Goal: Task Accomplishment & Management: Use online tool/utility

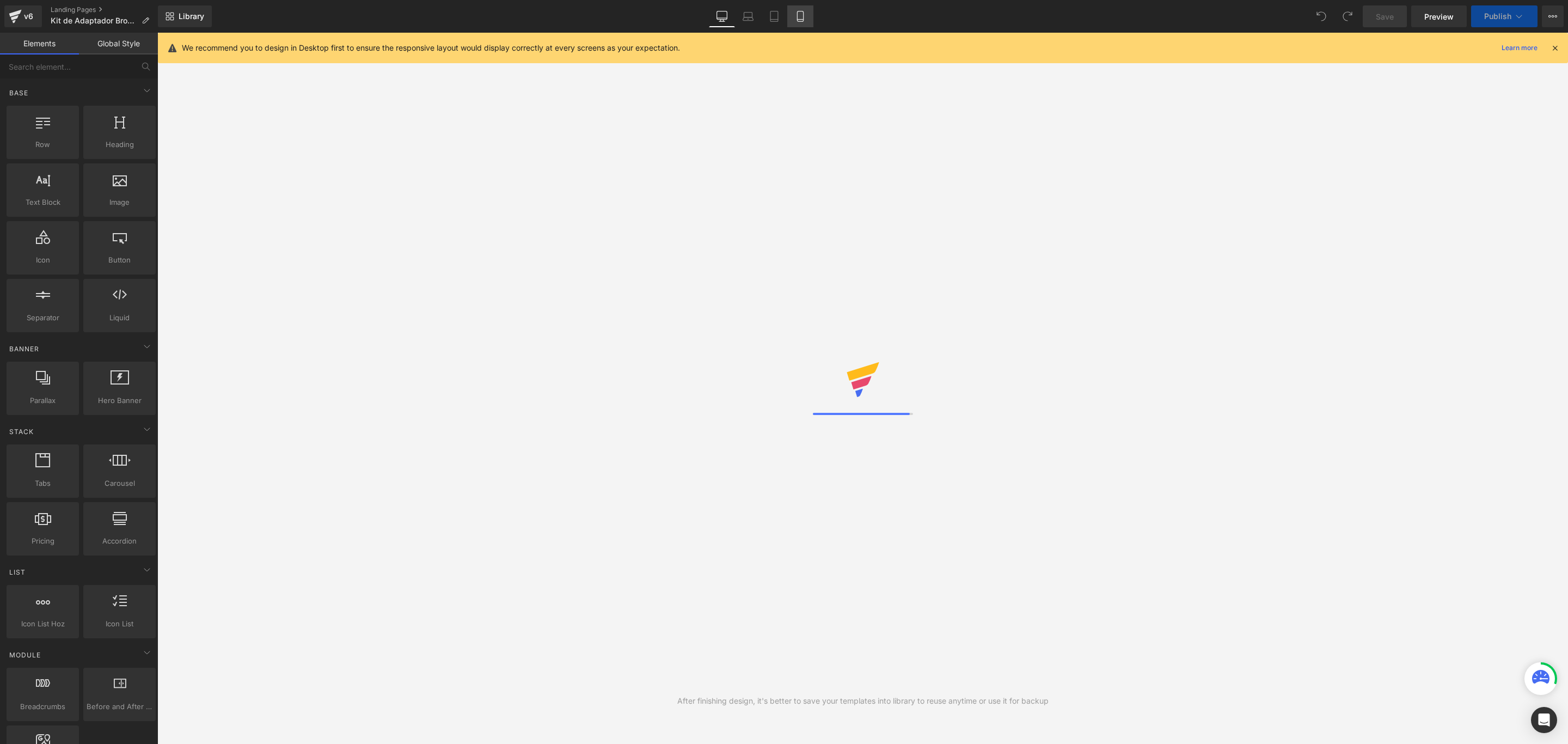
click at [801, 14] on icon at bounding box center [800, 16] width 11 height 11
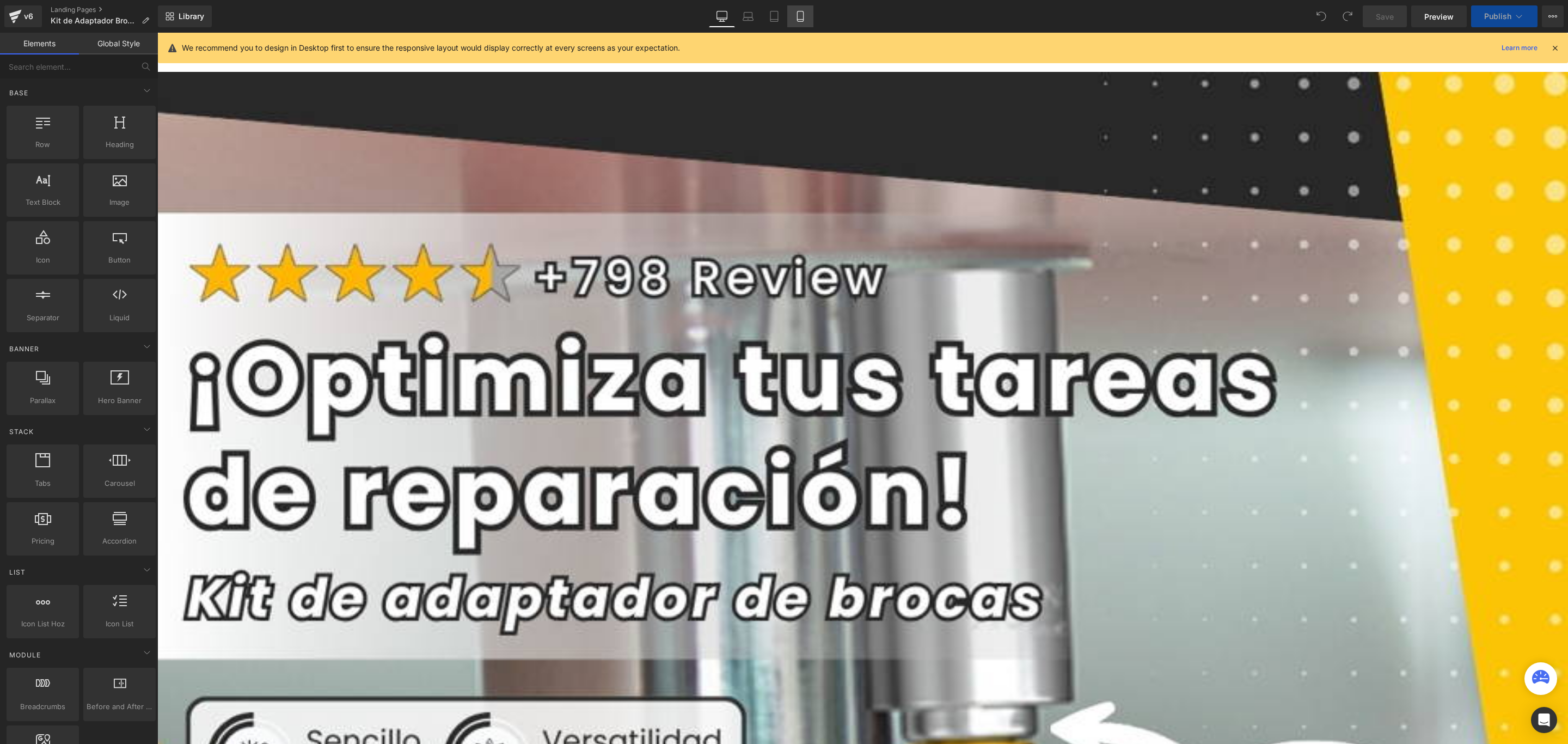
click at [801, 14] on icon at bounding box center [800, 16] width 11 height 11
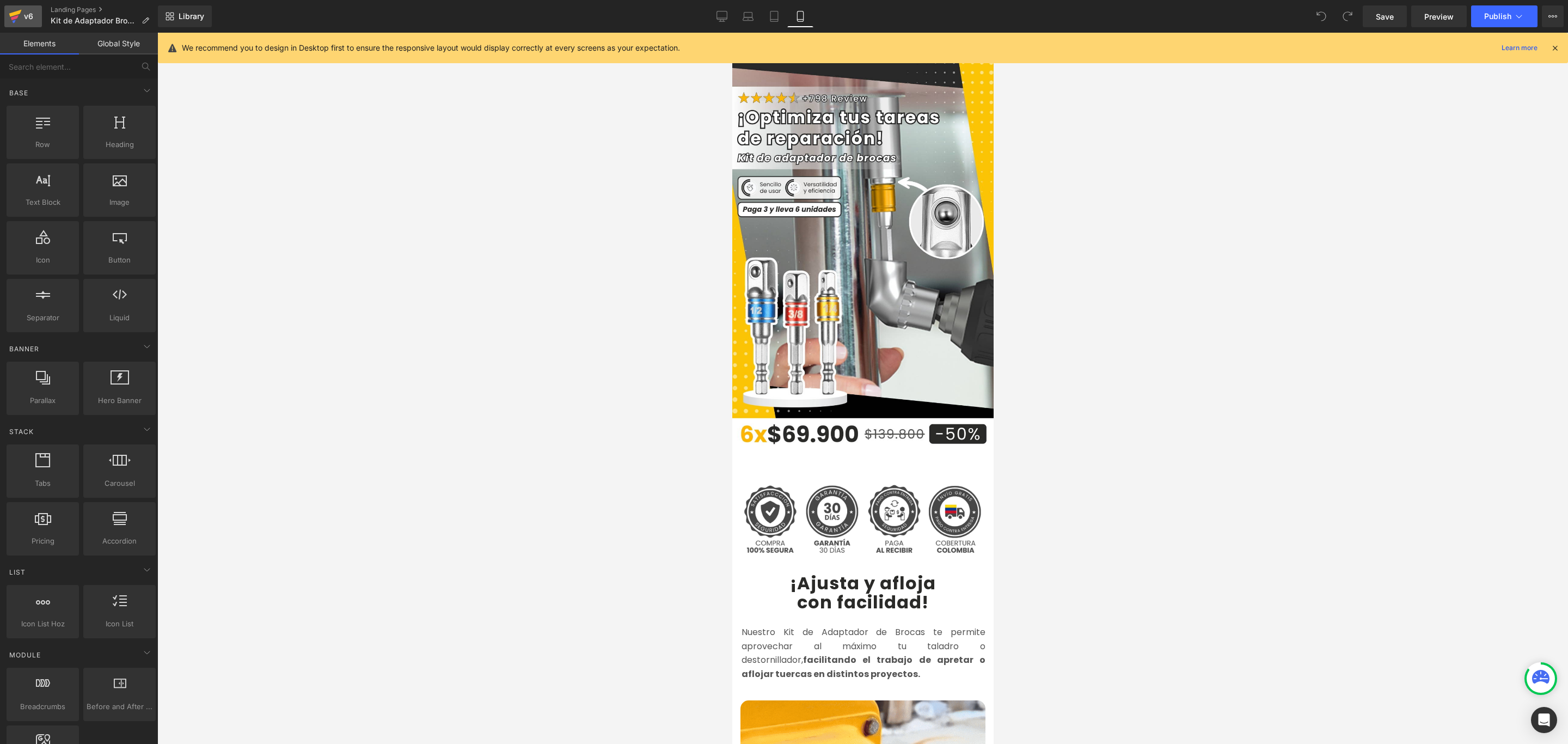
click at [26, 17] on div "v6" at bounding box center [28, 16] width 14 height 14
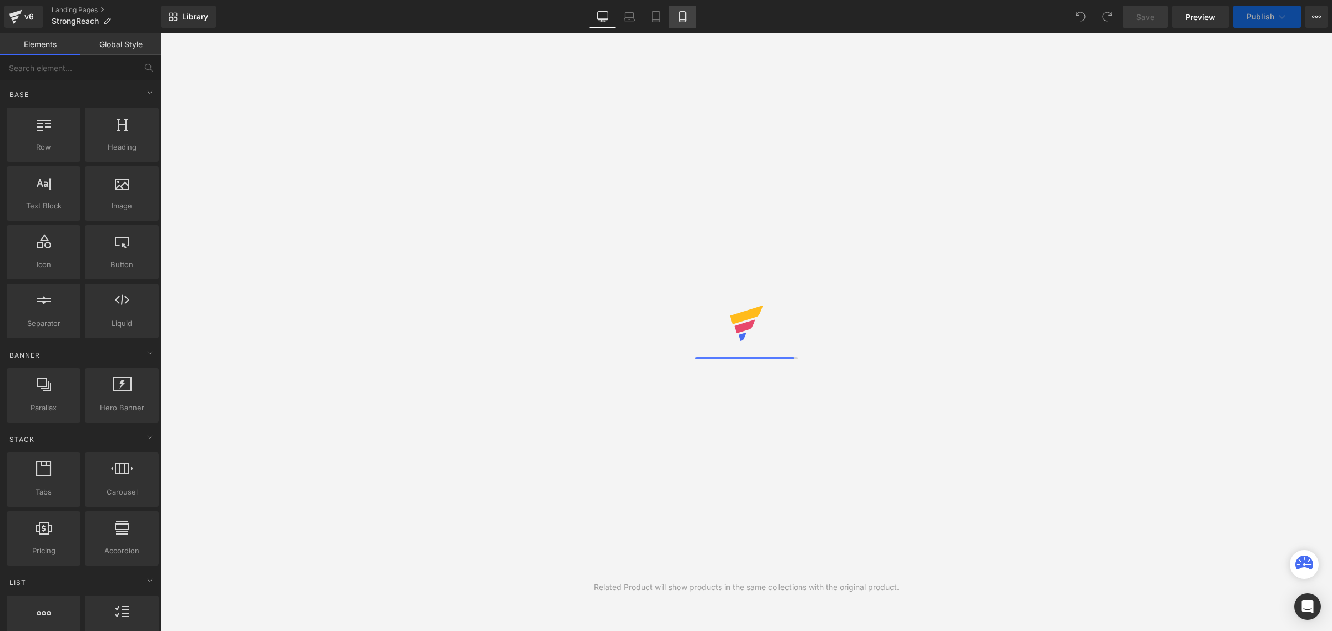
drag, startPoint x: 0, startPoint y: 0, endPoint x: 680, endPoint y: 7, distance: 680.3
click at [680, 7] on link "Mobile" at bounding box center [682, 17] width 27 height 22
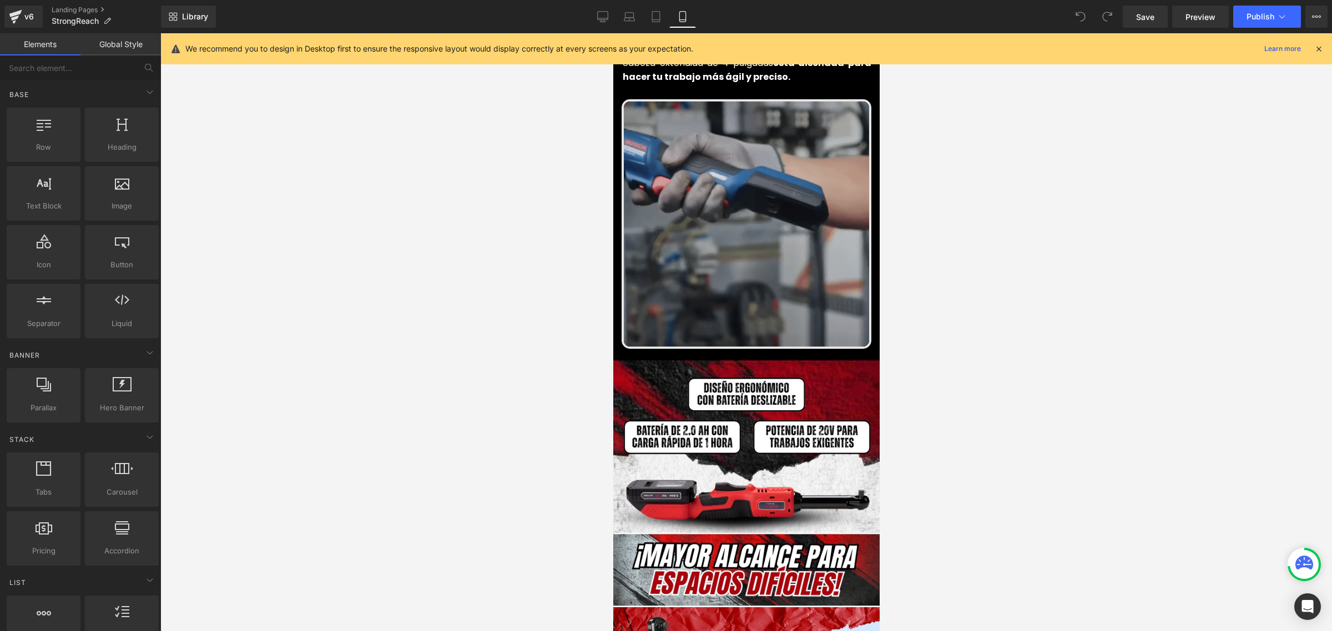
scroll to position [624, 0]
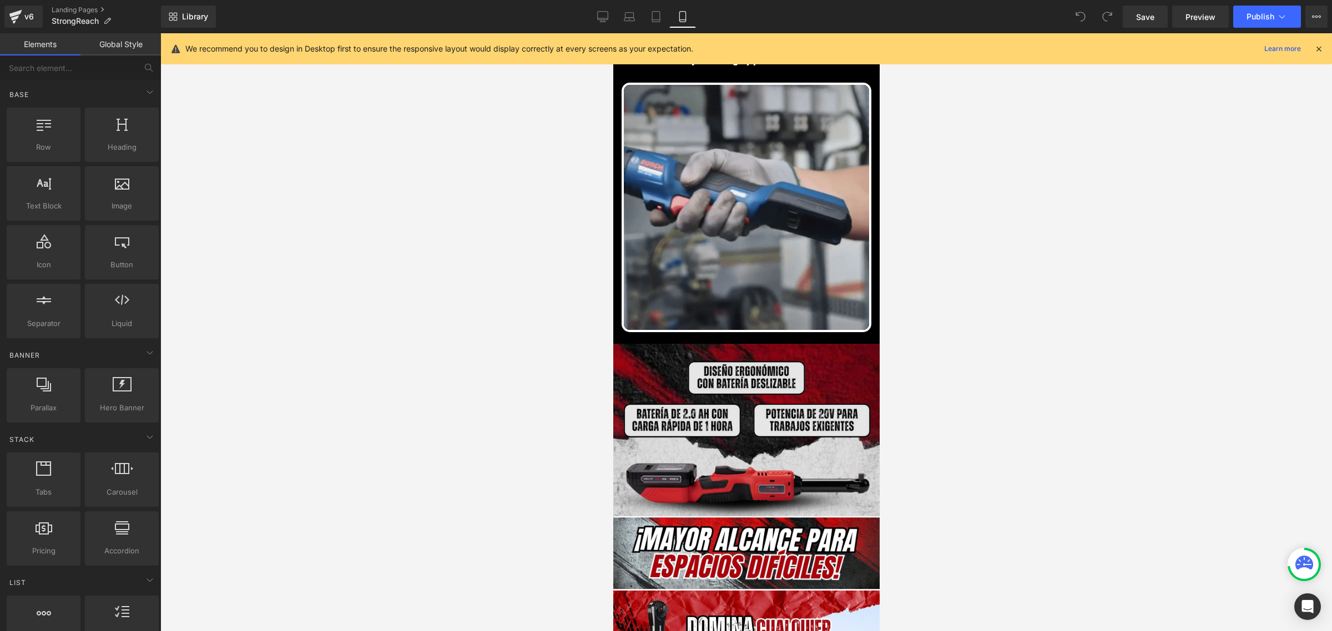
click at [623, 455] on img at bounding box center [746, 430] width 266 height 173
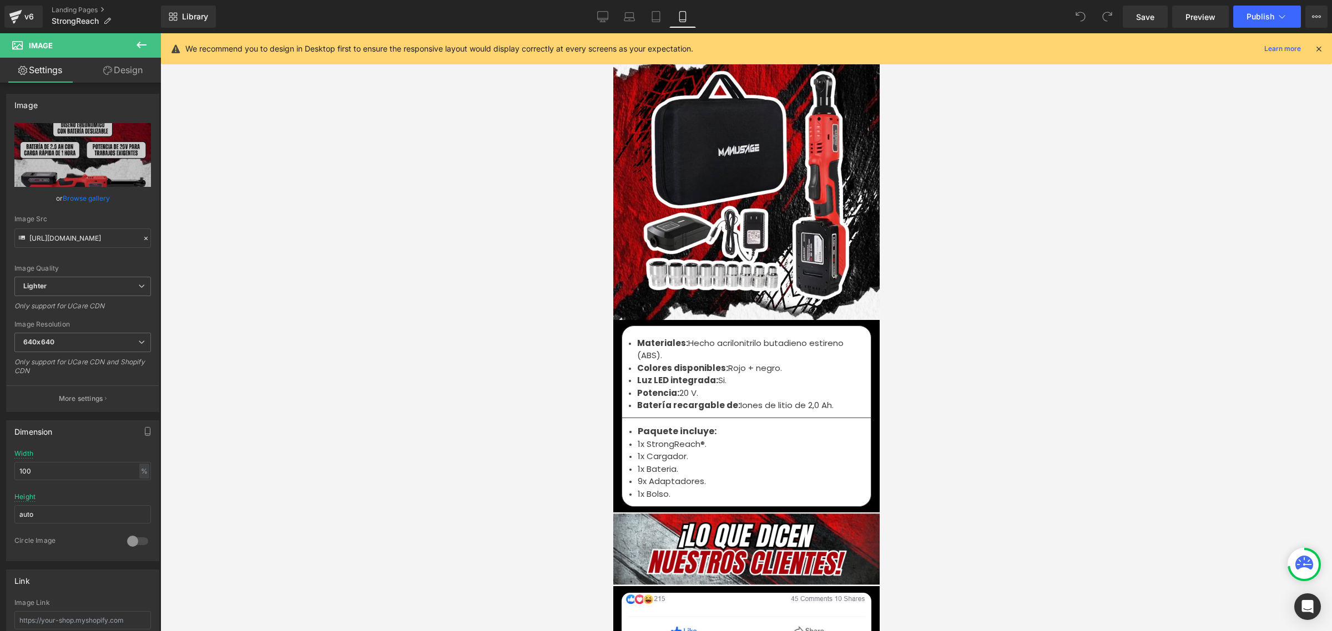
scroll to position [3495, 0]
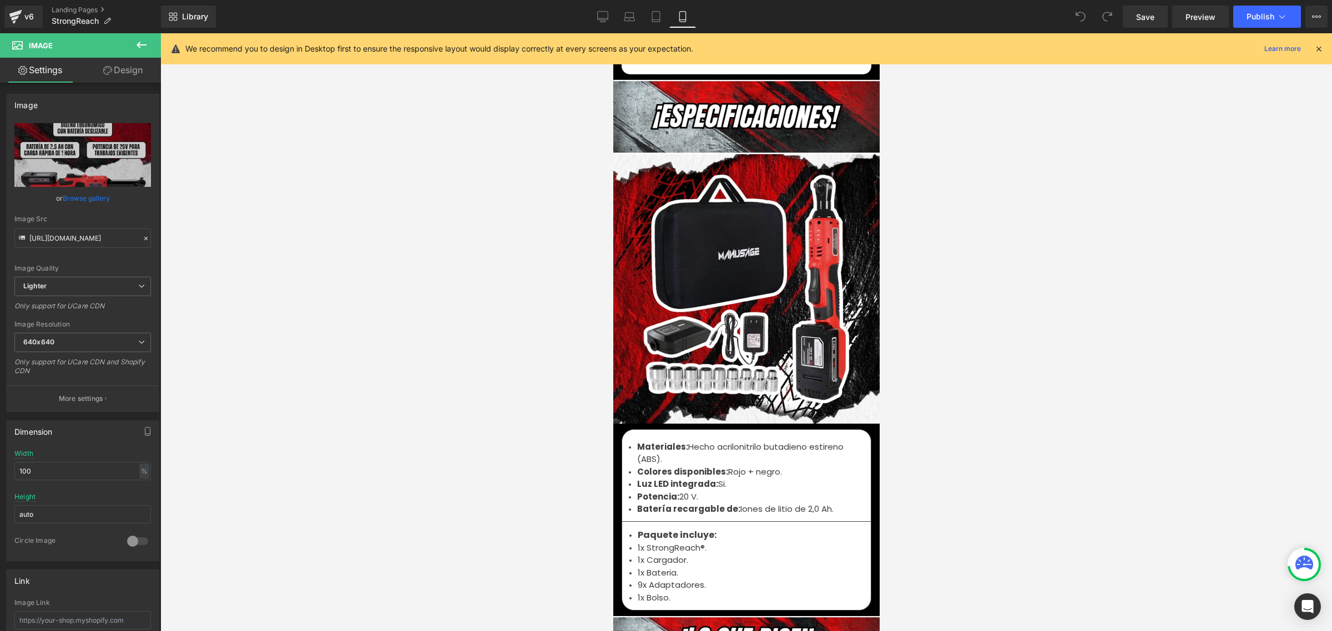
drag, startPoint x: 875, startPoint y: 302, endPoint x: 1498, endPoint y: 465, distance: 643.9
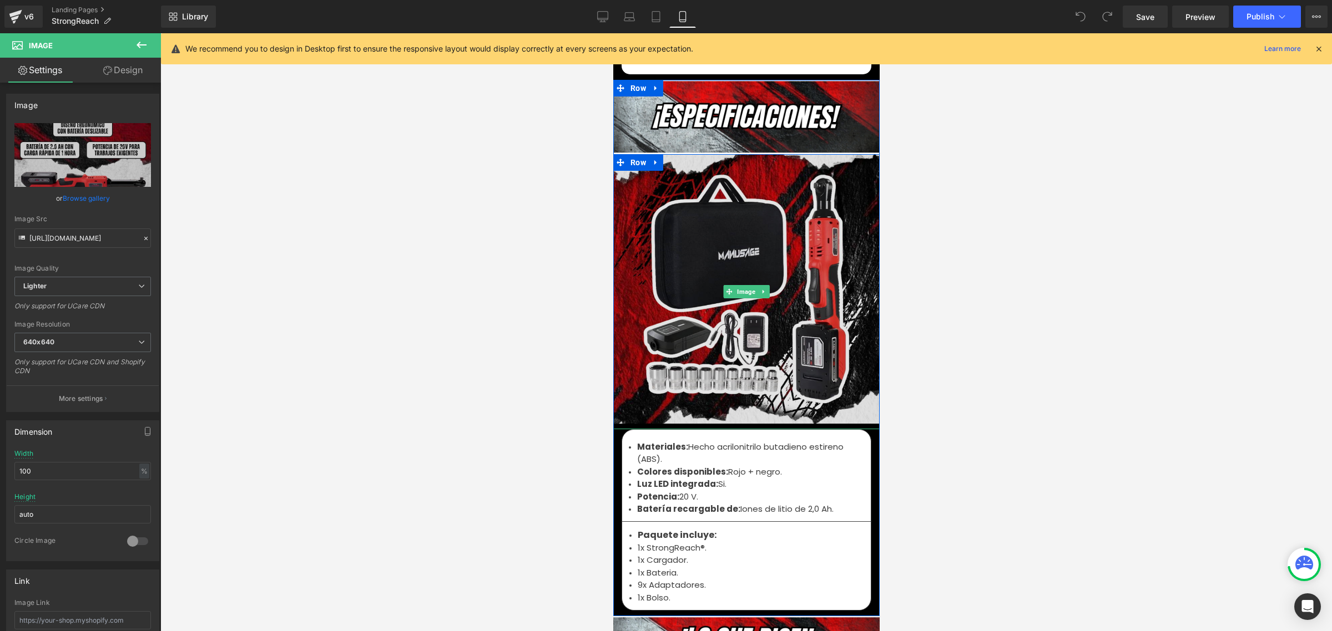
click at [763, 309] on img at bounding box center [746, 291] width 270 height 275
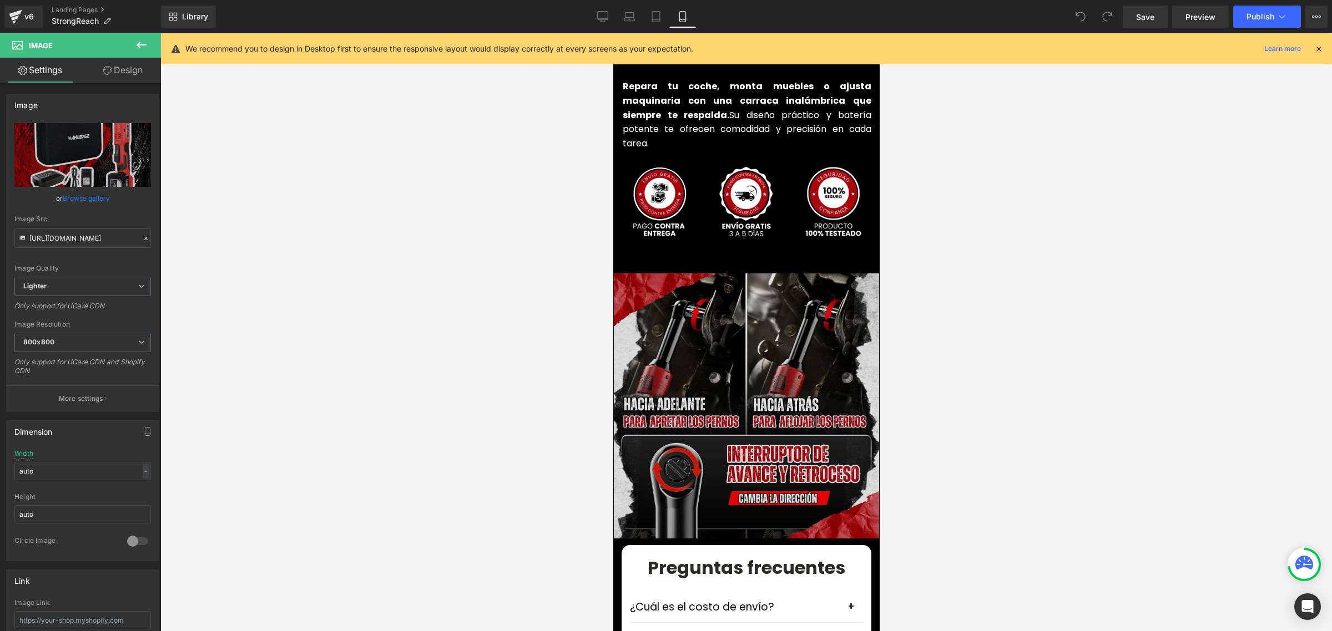
scroll to position [2733, 0]
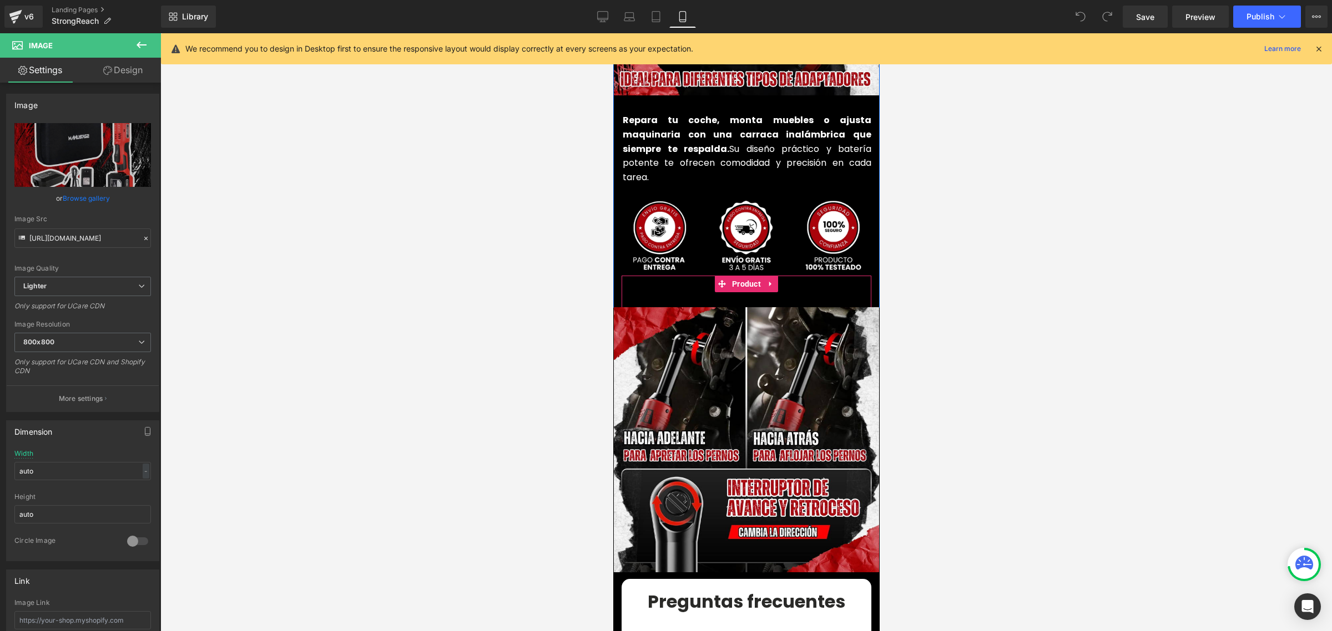
click at [747, 276] on div "Add To Cart (P) Cart Button" at bounding box center [746, 290] width 250 height 28
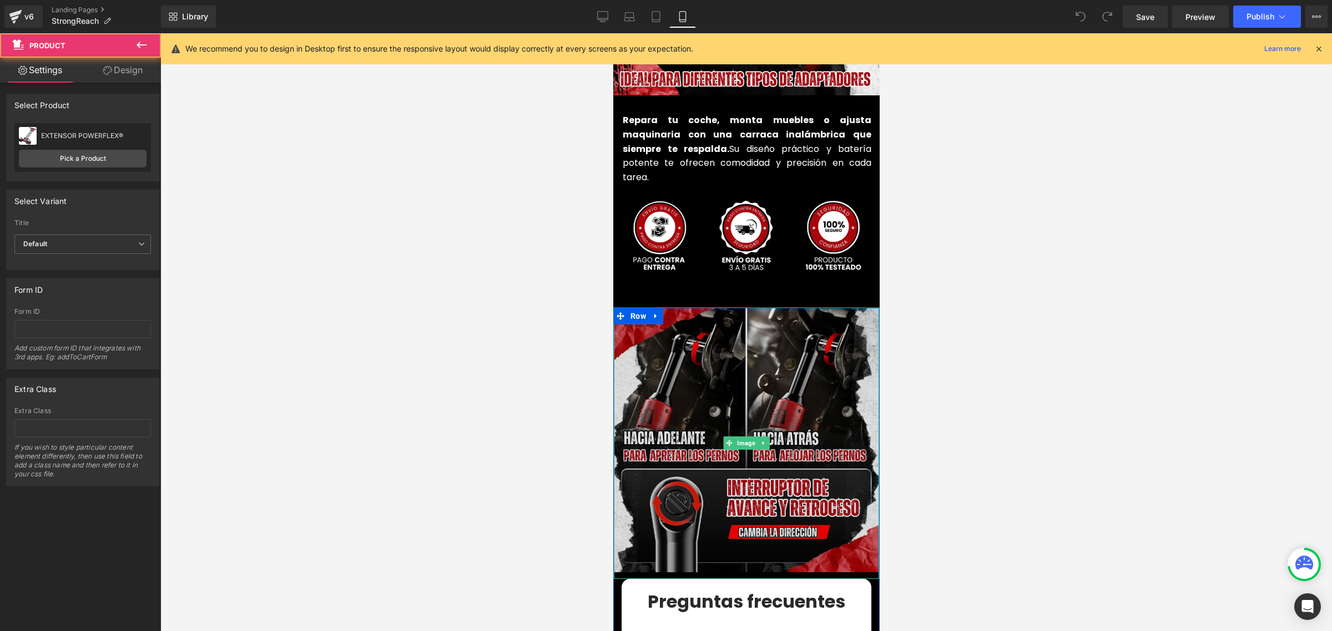
click at [741, 312] on img at bounding box center [745, 443] width 265 height 272
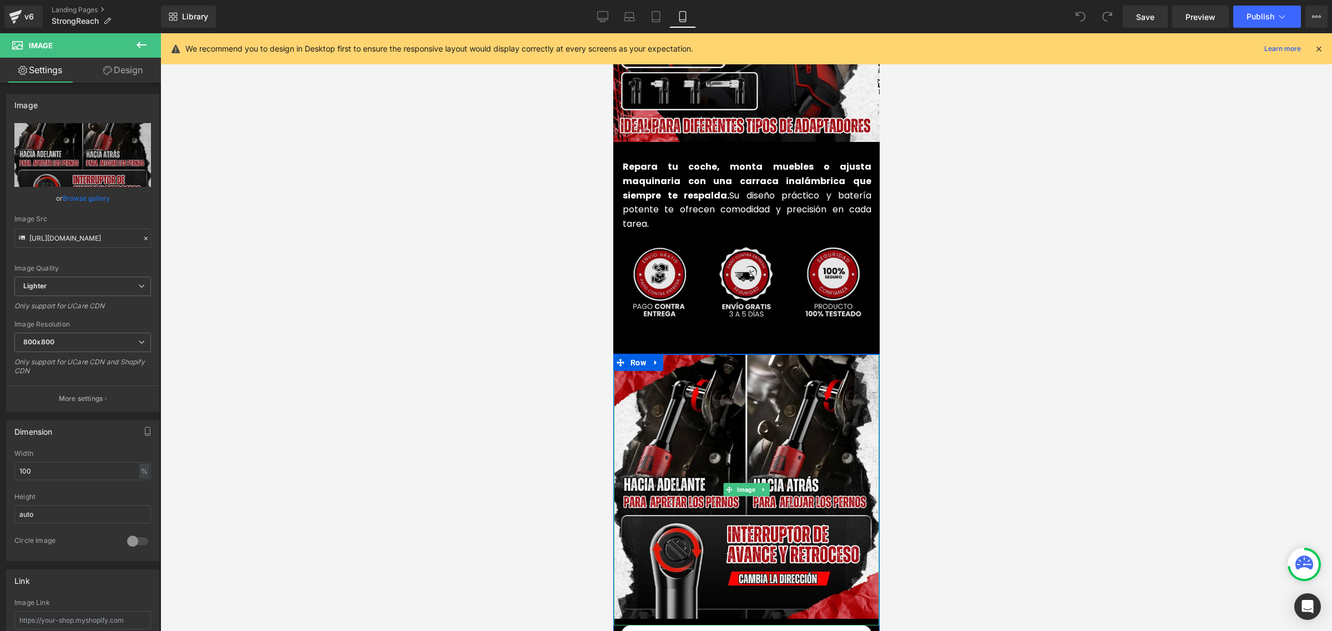
scroll to position [2525, 0]
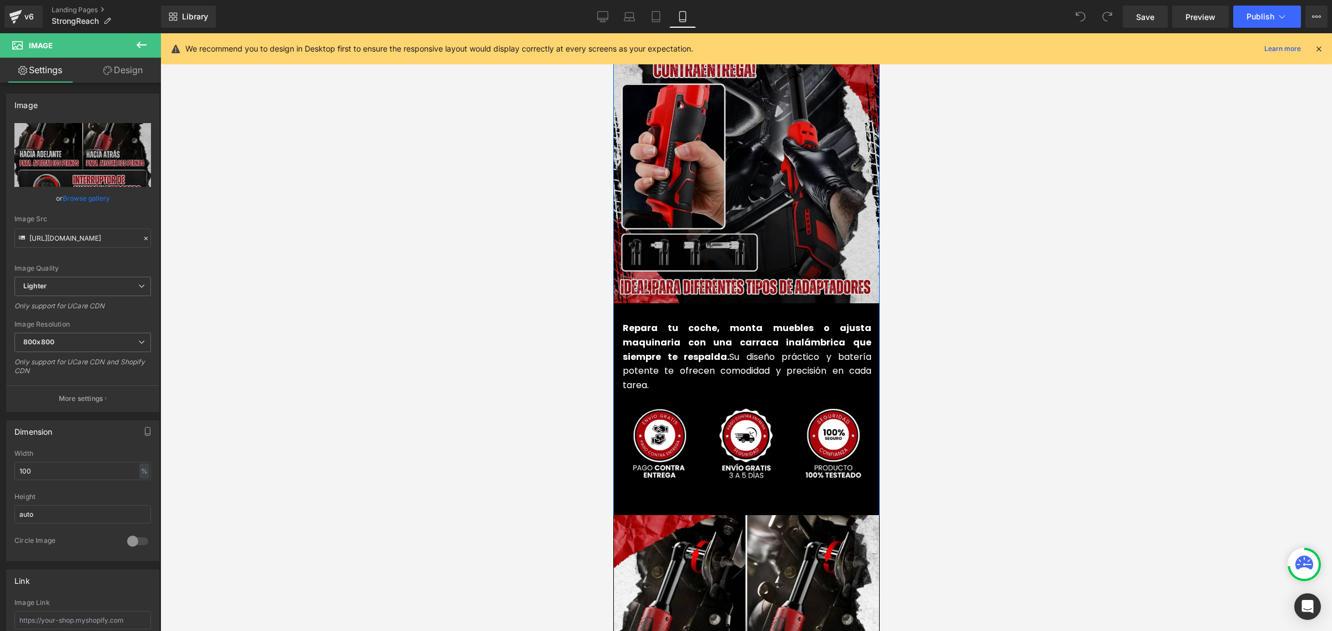
click at [751, 199] on img at bounding box center [747, 170] width 268 height 268
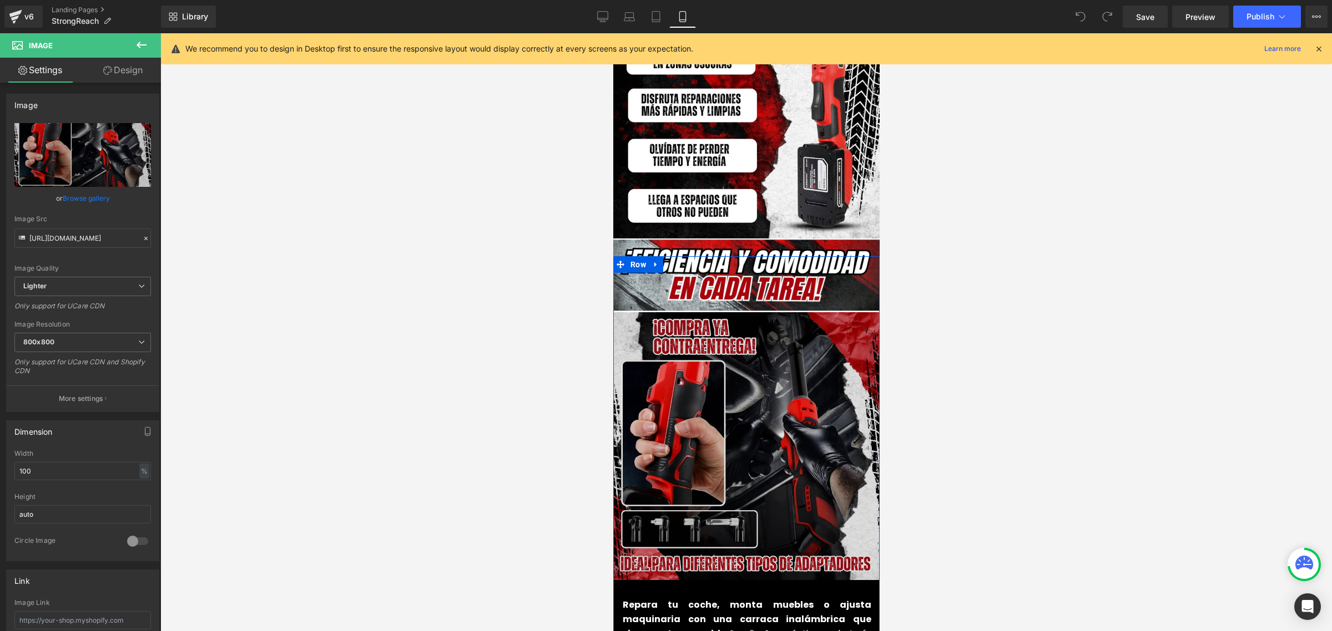
scroll to position [2247, 0]
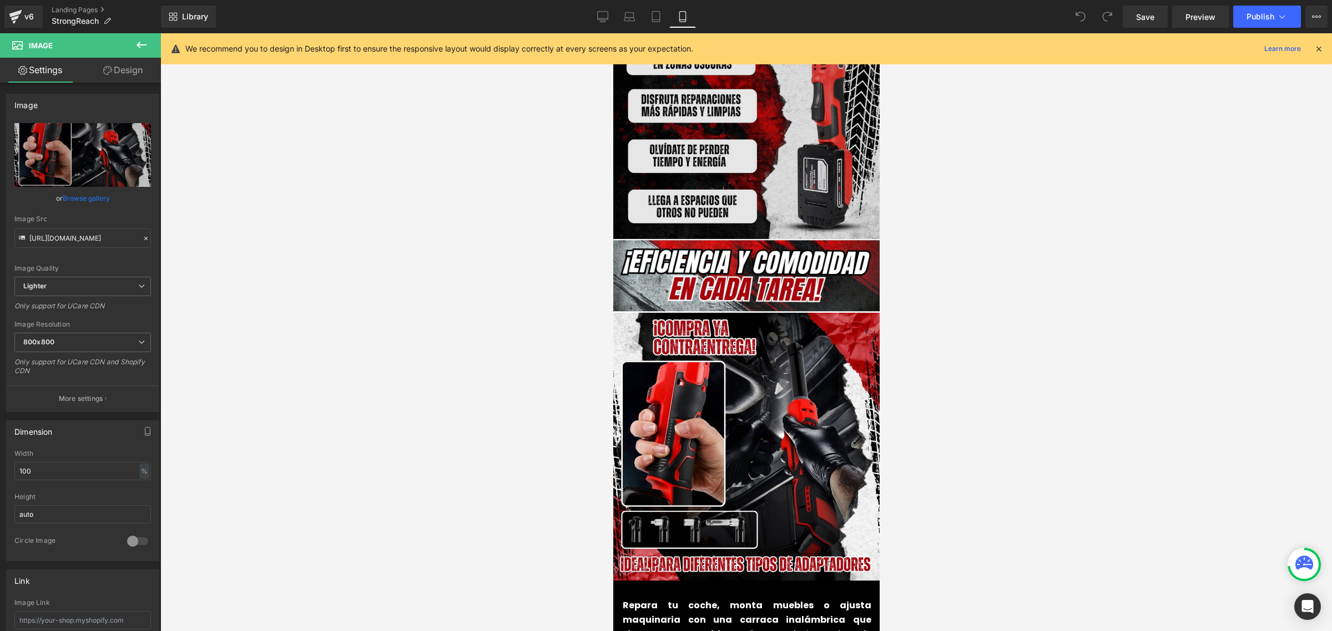
click at [722, 171] on img at bounding box center [746, 106] width 266 height 266
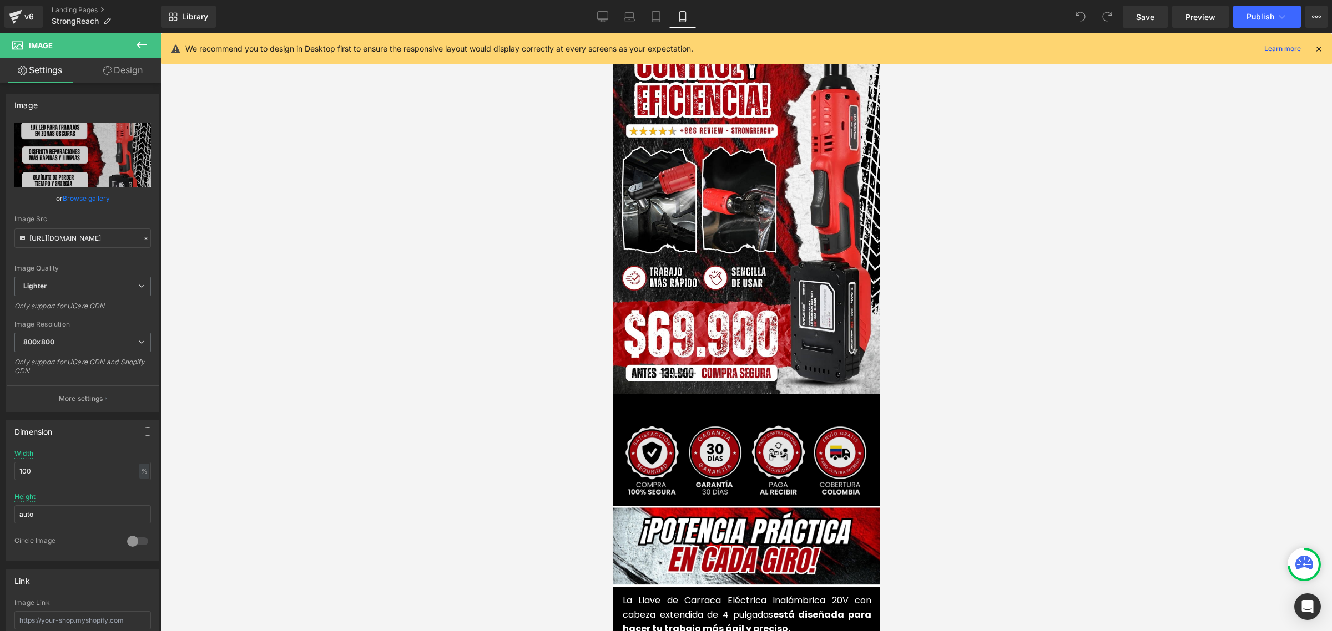
scroll to position [0, 0]
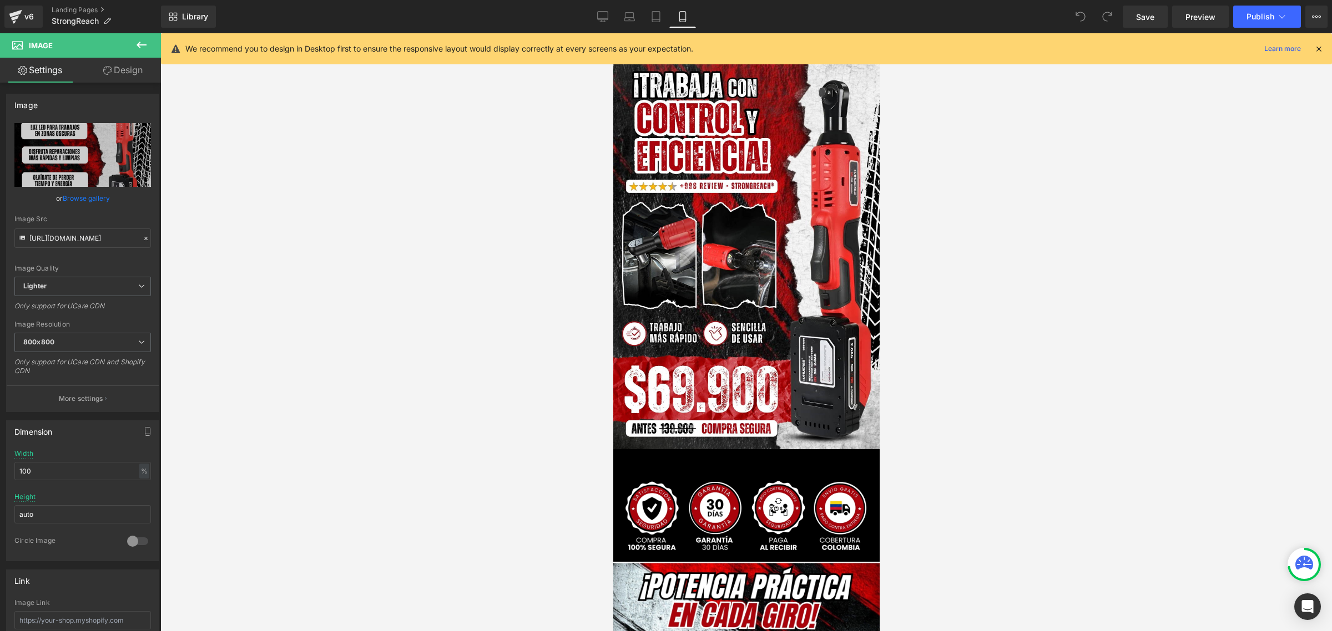
click at [1314, 50] on icon at bounding box center [1318, 49] width 10 height 10
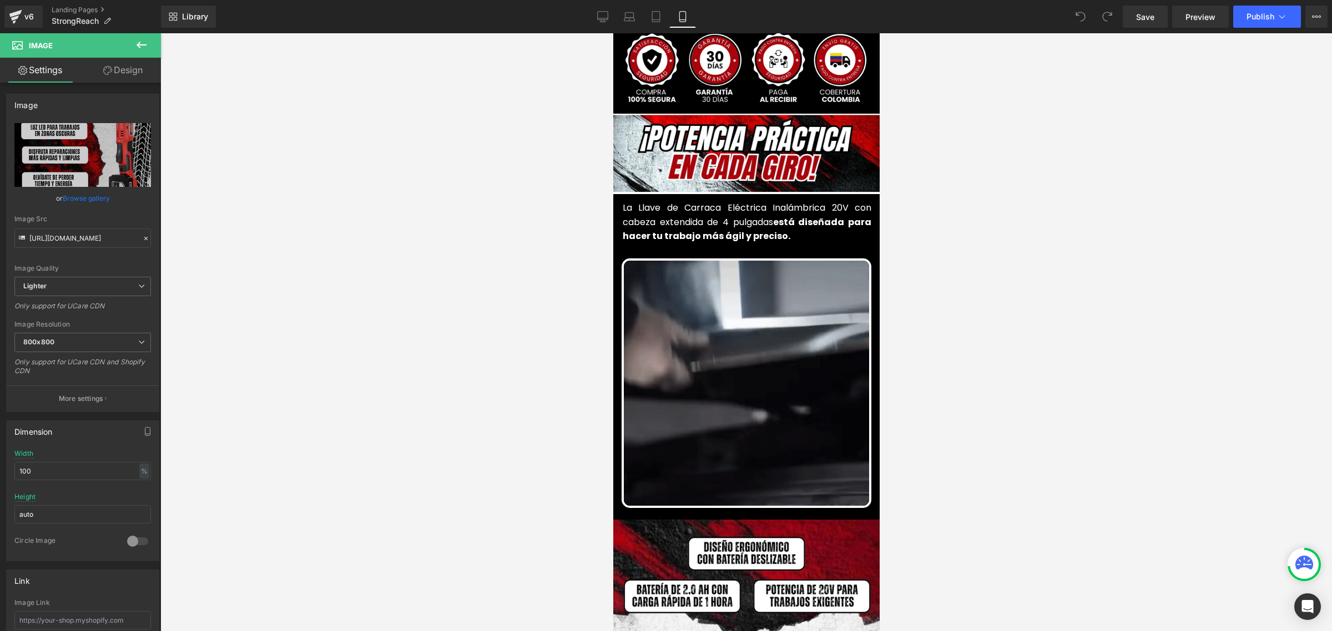
scroll to position [473, 0]
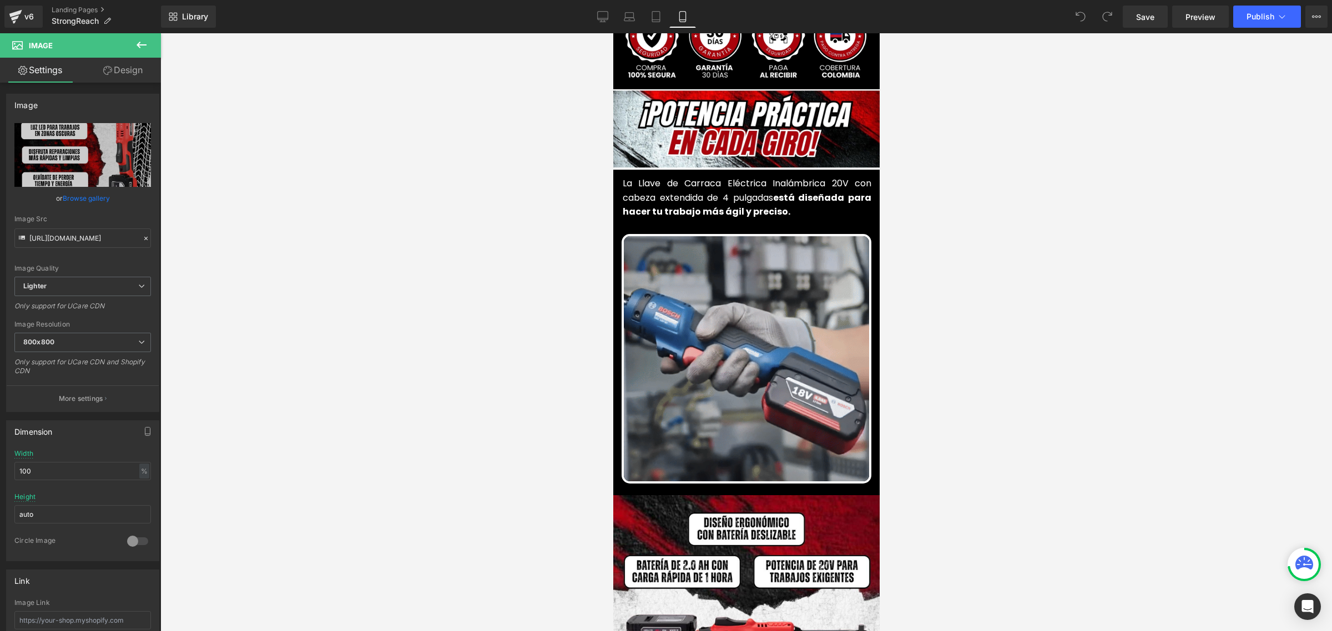
click at [122, 68] on link "Design" at bounding box center [123, 70] width 80 height 25
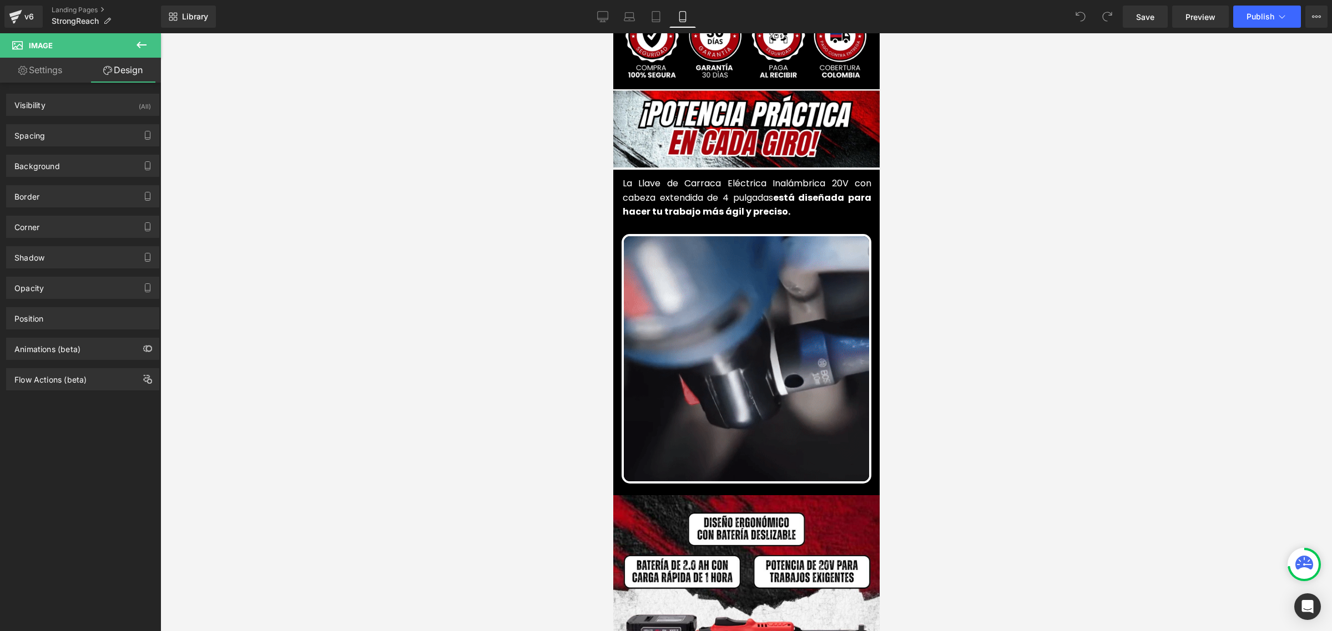
type input "-10"
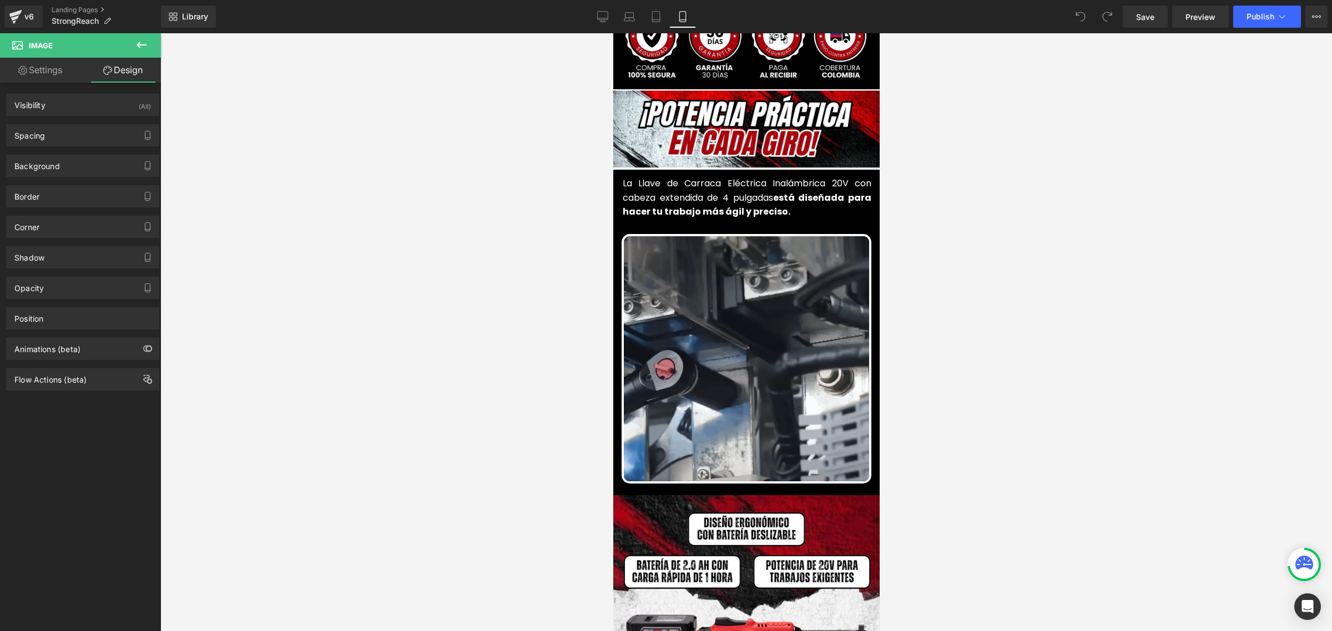
type input "-15"
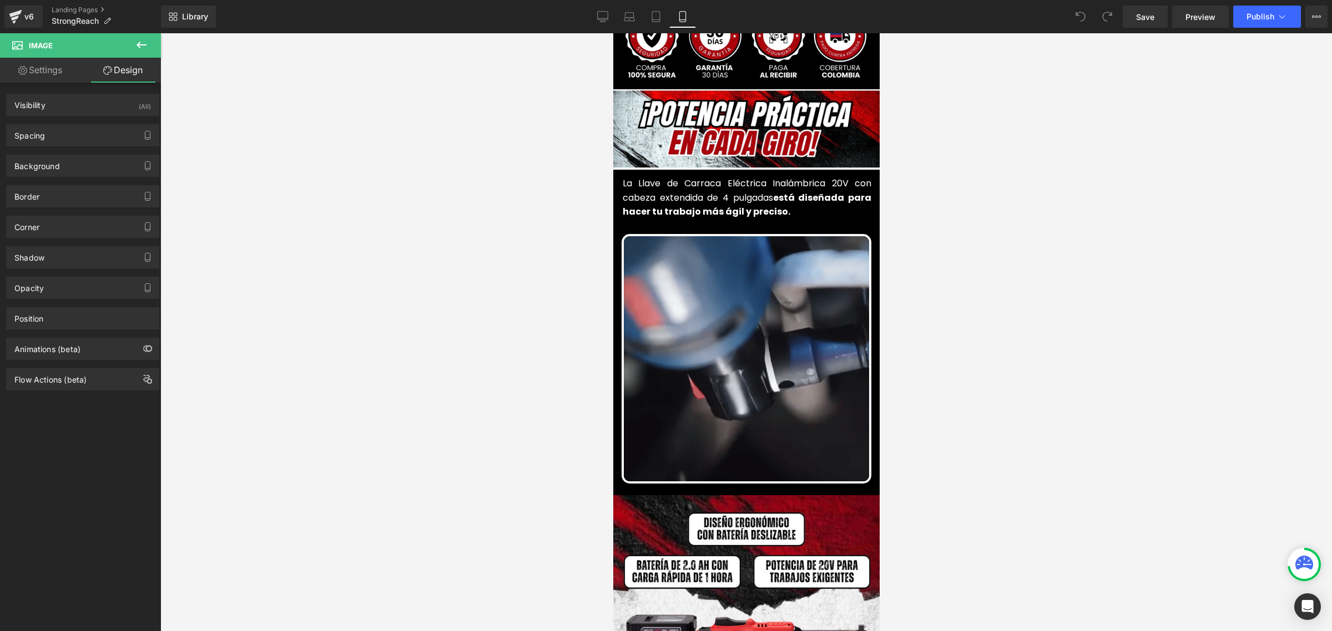
type input "0"
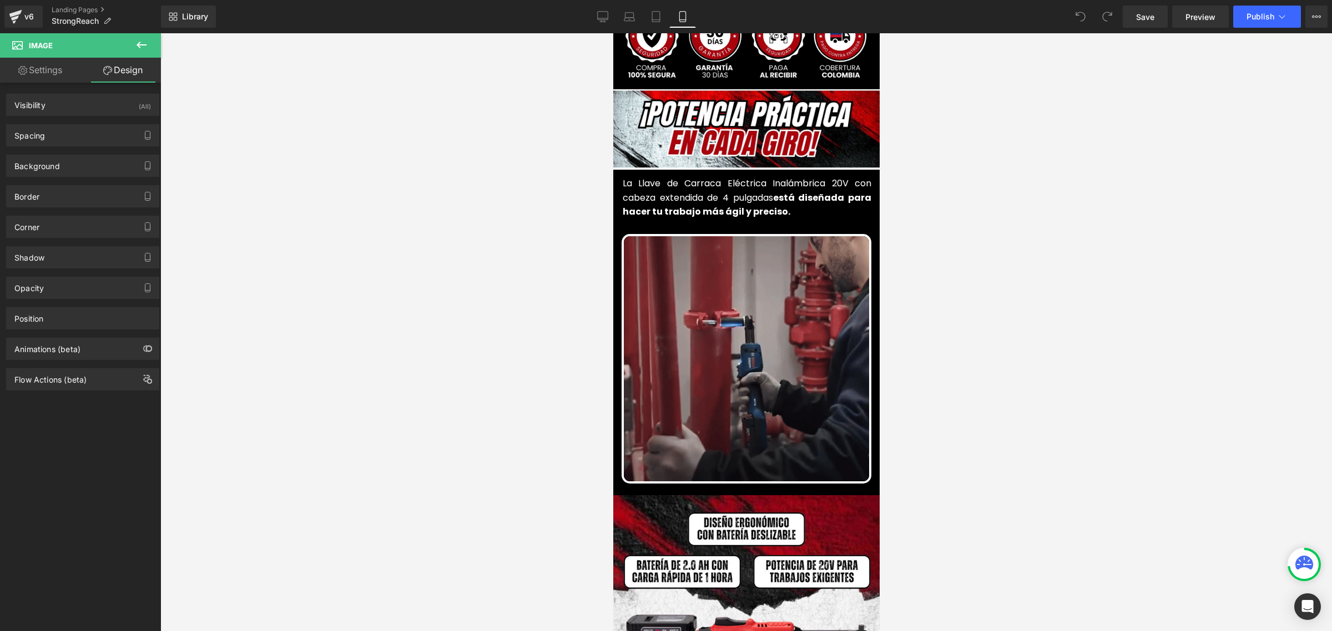
type input "-15"
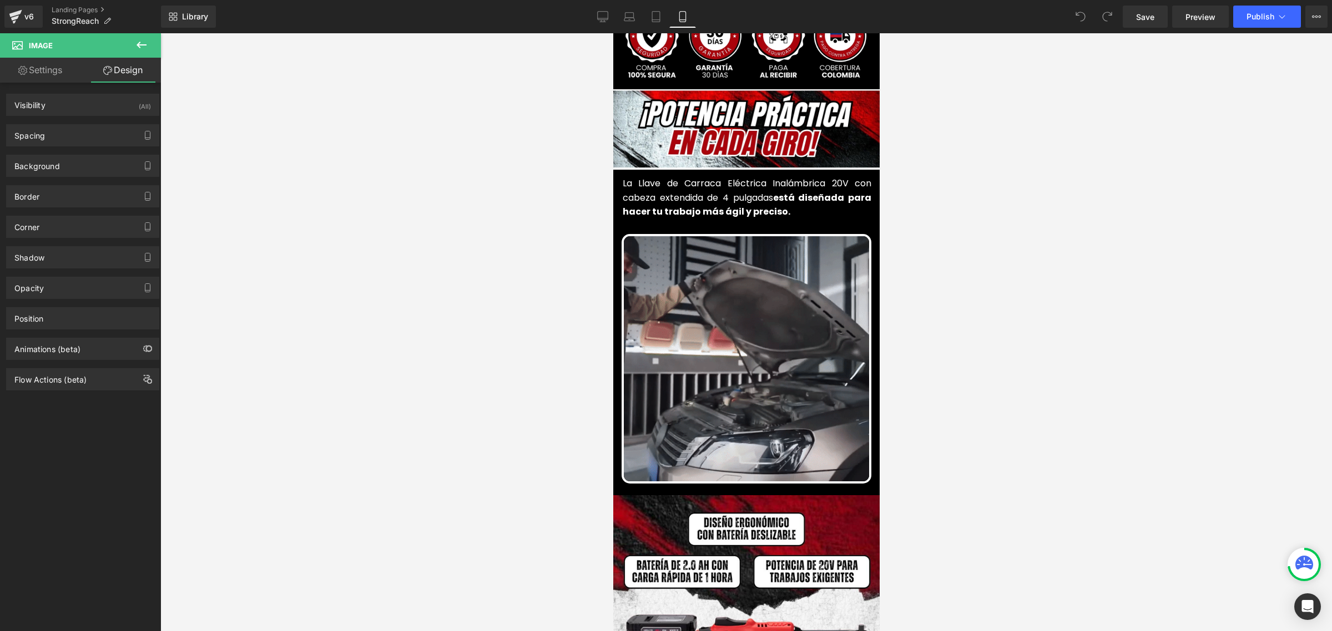
type input "0"
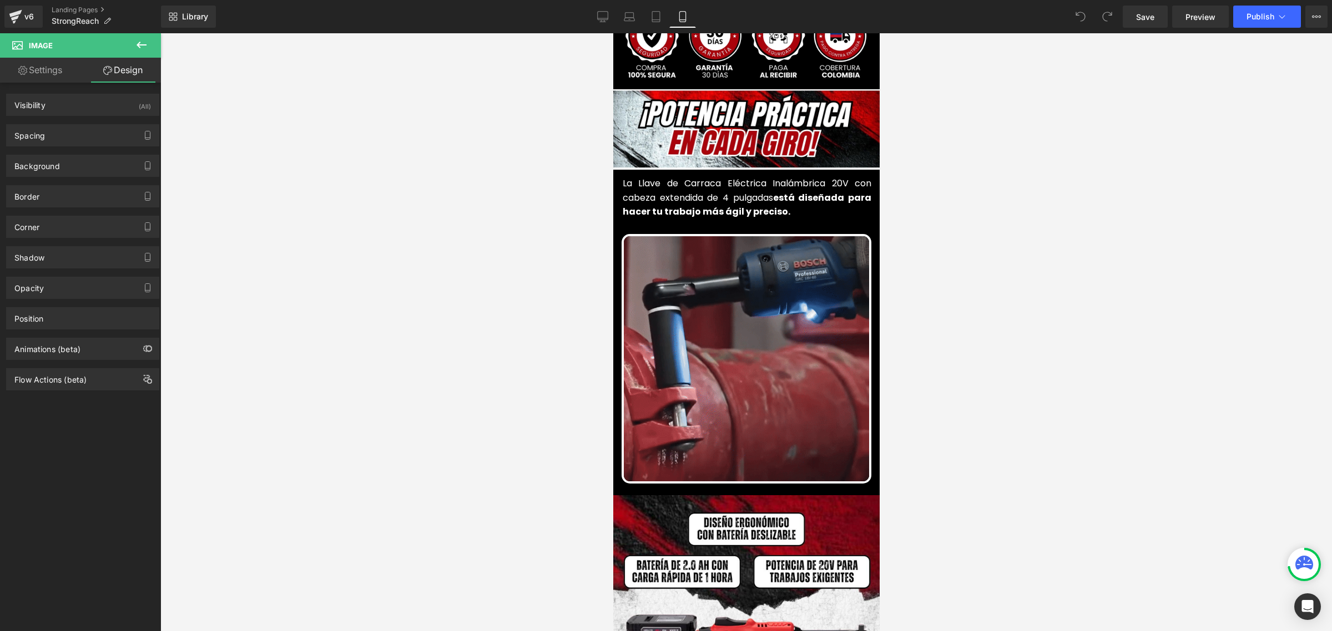
type input "0"
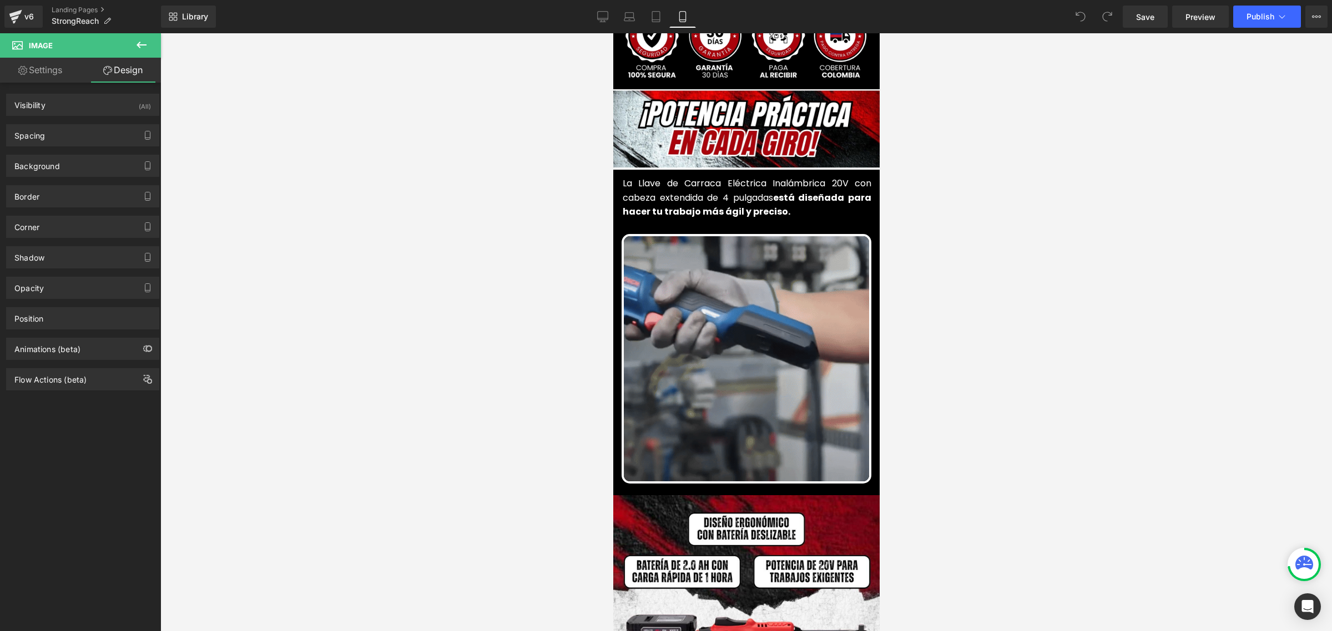
type input "0"
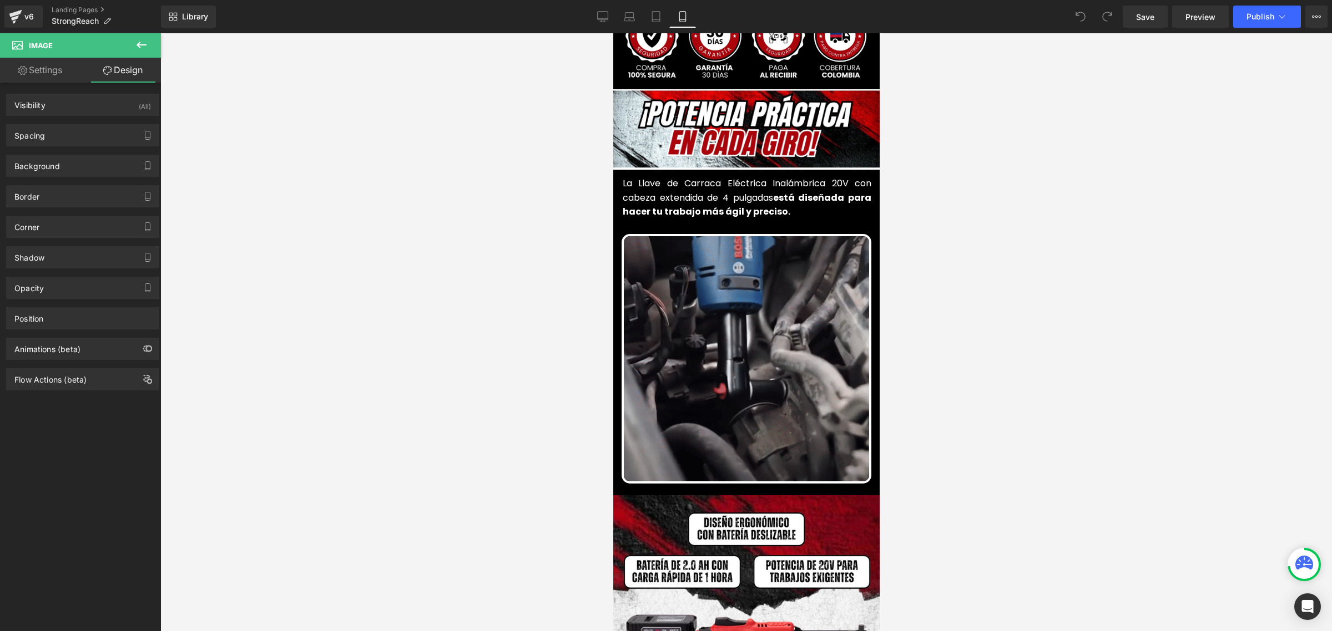
type input "0"
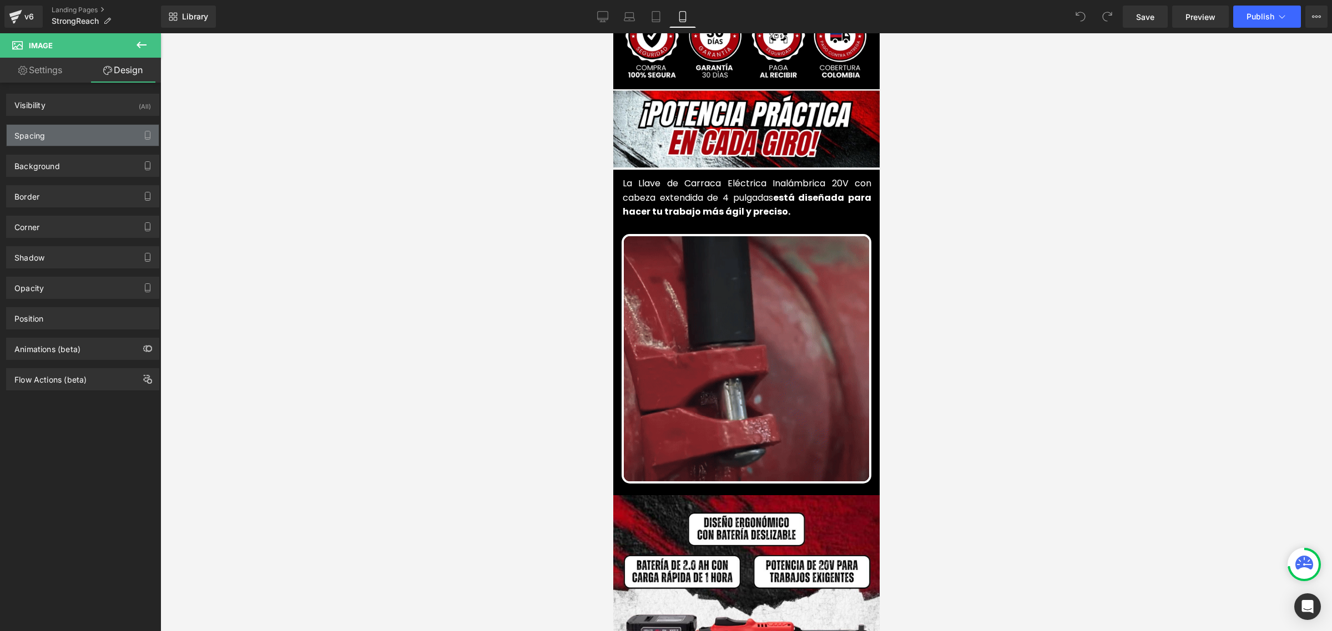
click at [56, 134] on div "Spacing" at bounding box center [83, 135] width 152 height 21
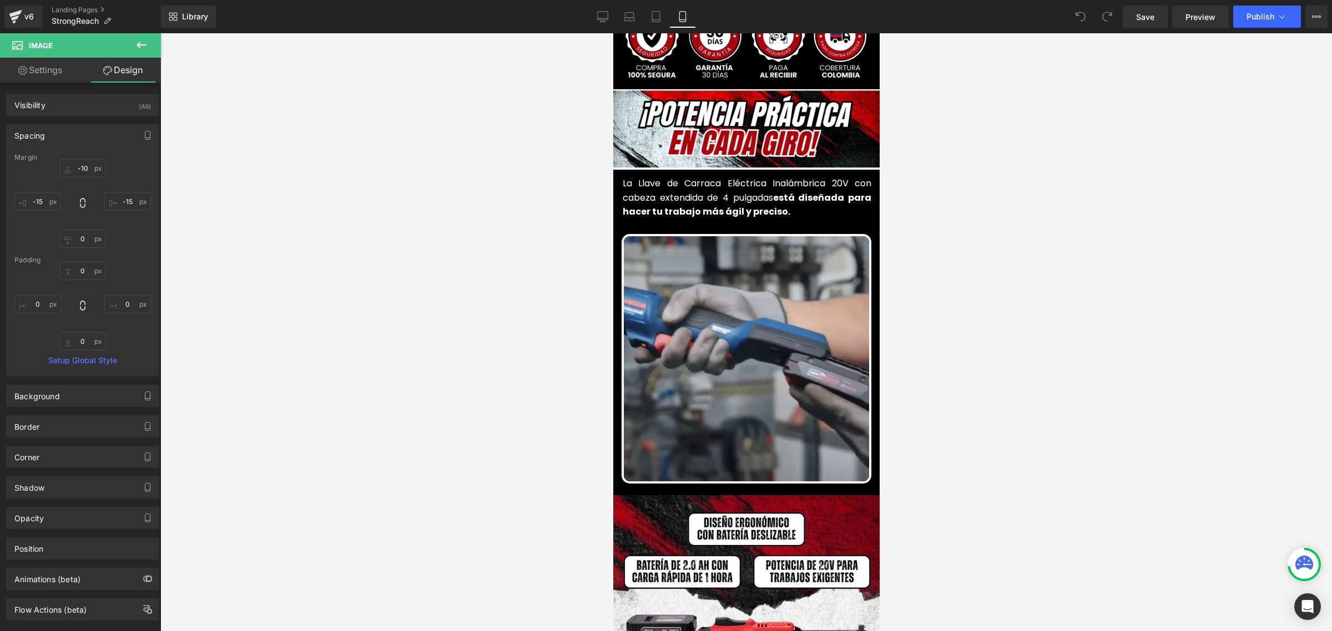
click at [56, 134] on div "Spacing" at bounding box center [83, 135] width 152 height 21
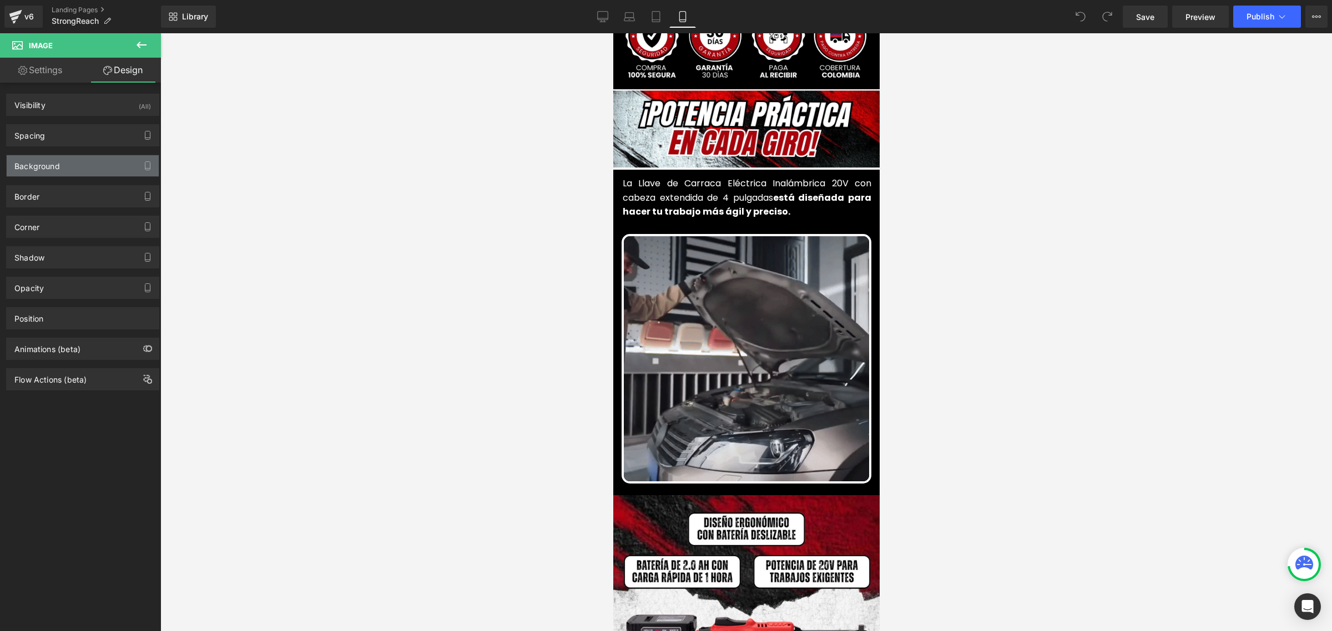
click at [58, 168] on div "Background" at bounding box center [36, 163] width 45 height 16
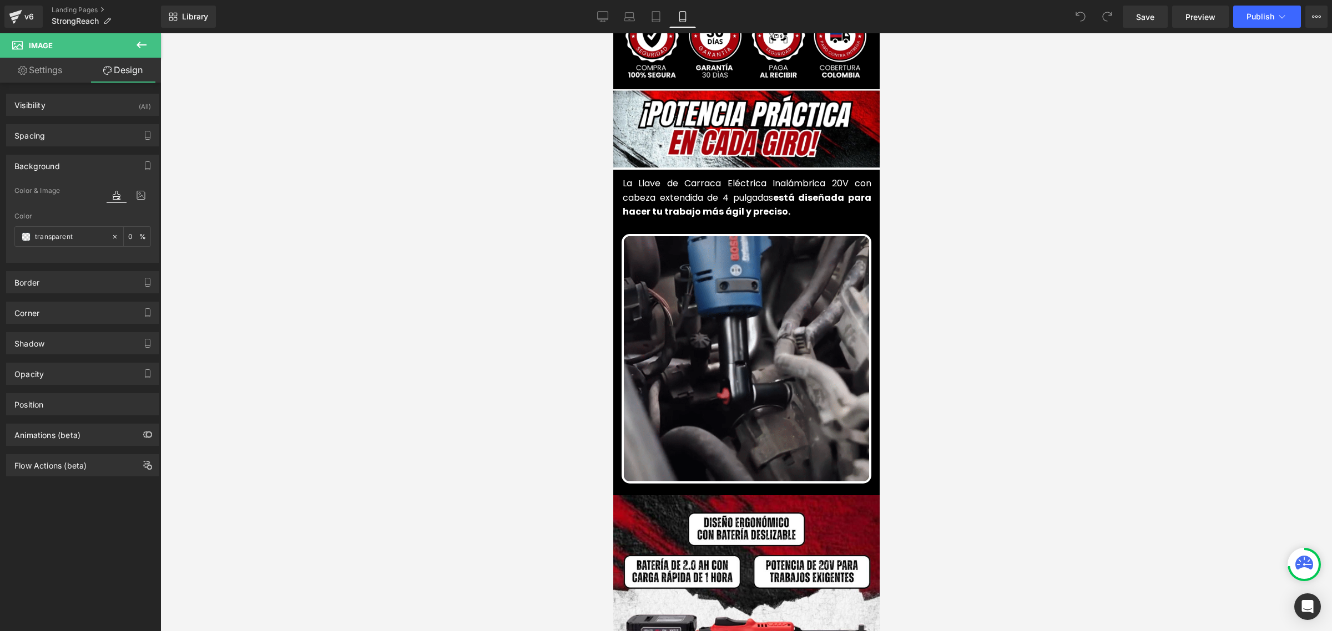
click at [58, 169] on div "Background" at bounding box center [36, 163] width 45 height 16
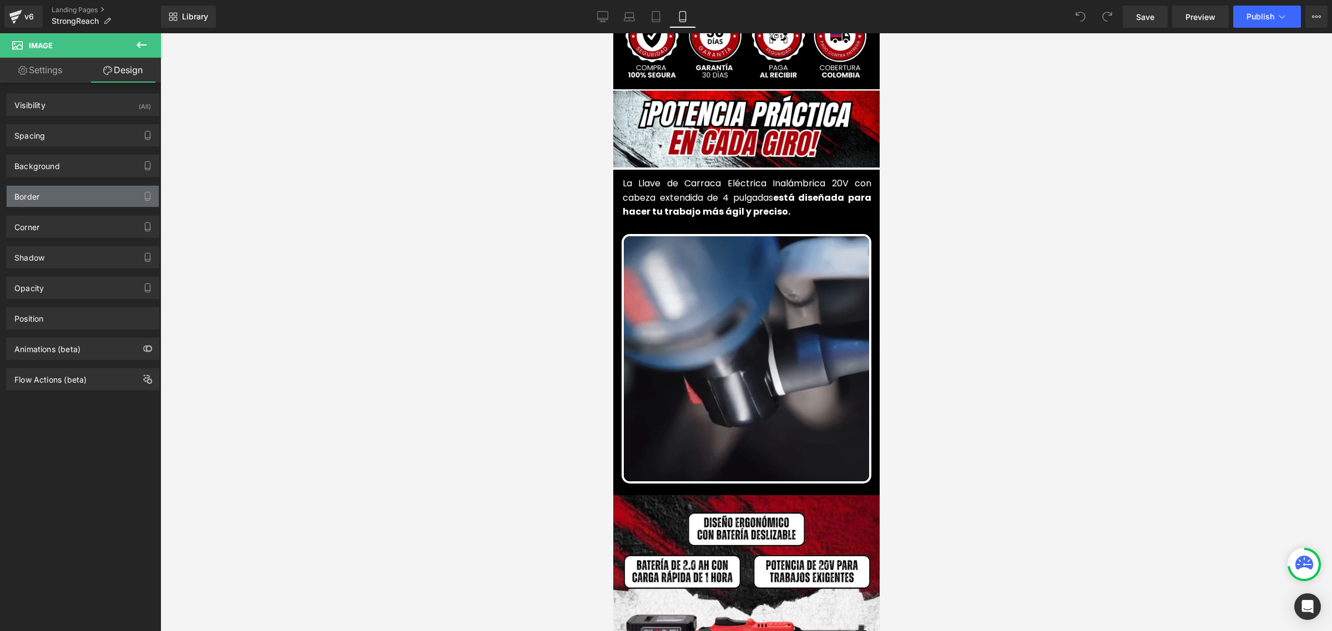
click at [59, 200] on div "Border" at bounding box center [83, 196] width 152 height 21
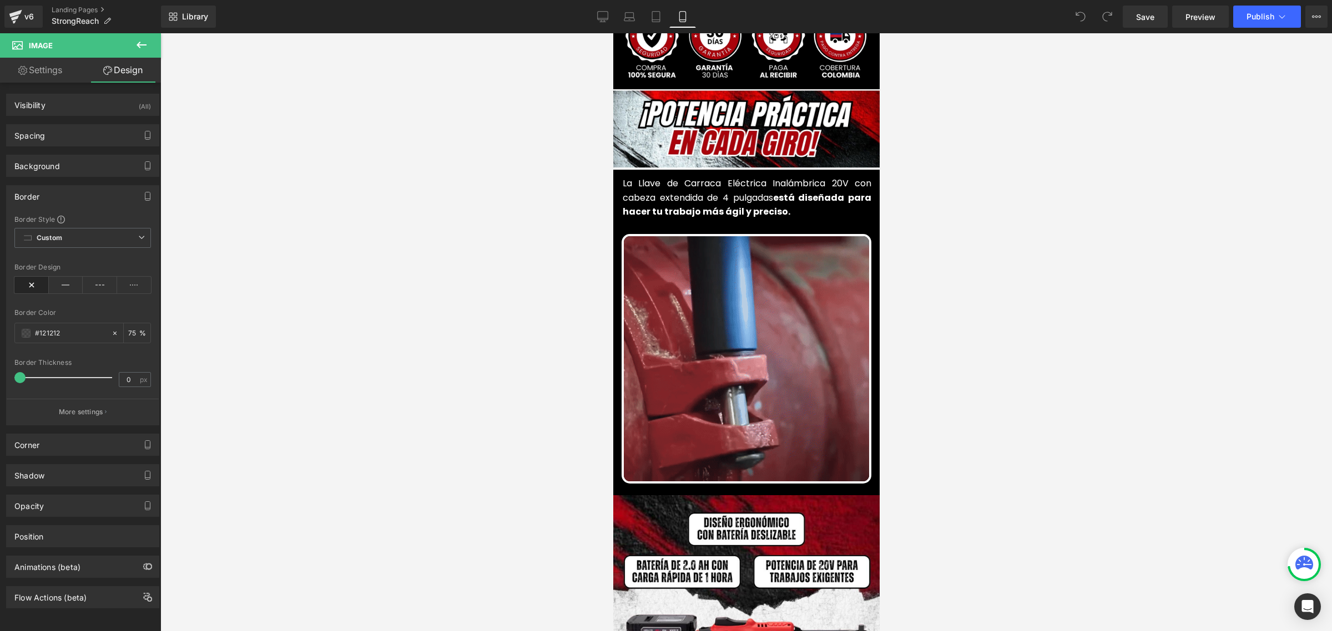
click at [59, 200] on div "Border" at bounding box center [83, 196] width 152 height 21
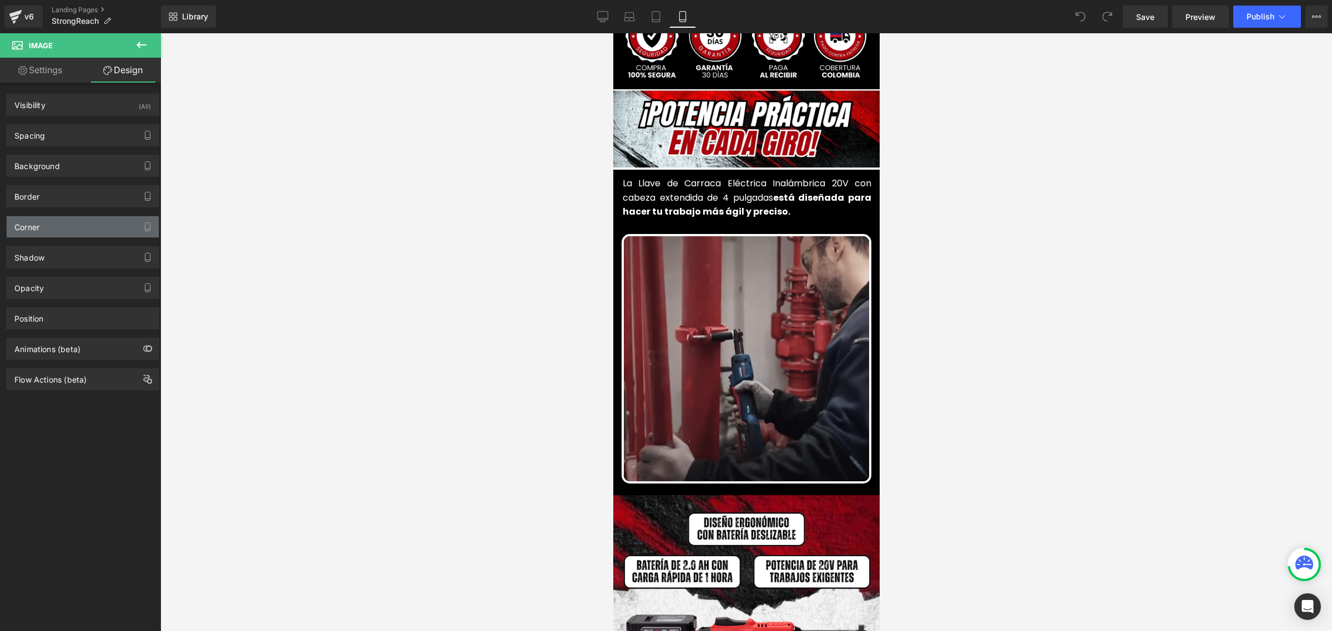
click at [57, 229] on div "Corner" at bounding box center [83, 226] width 152 height 21
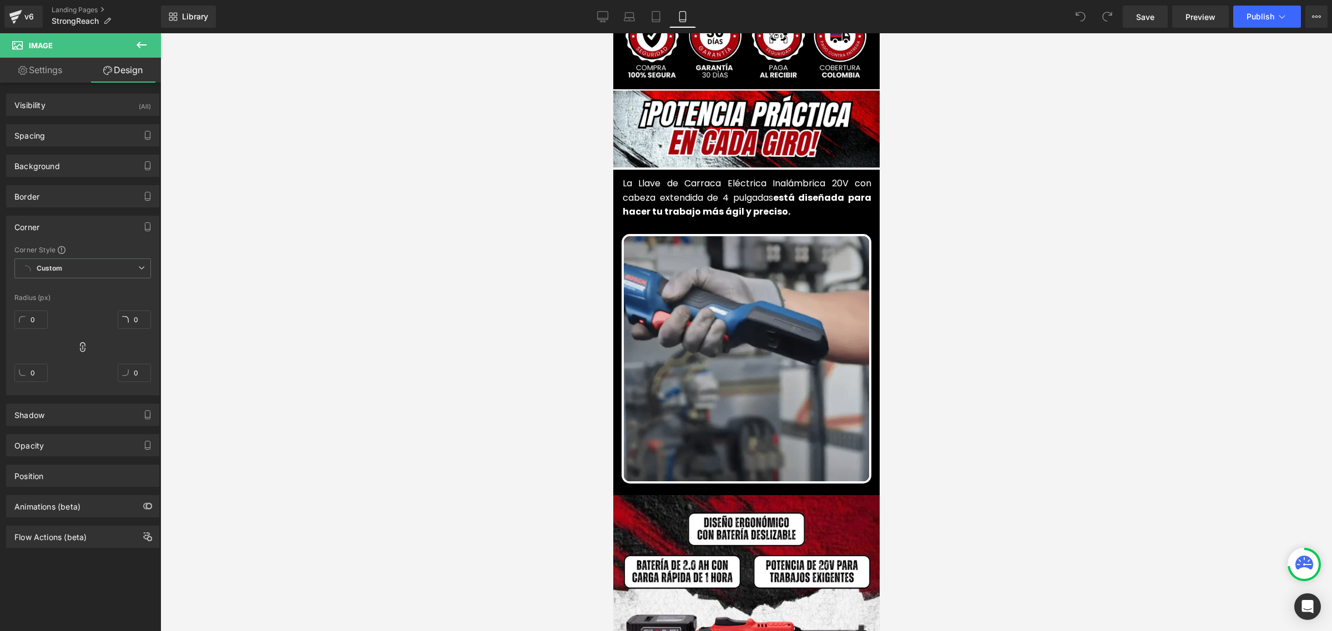
click at [57, 229] on div "Corner" at bounding box center [83, 226] width 152 height 21
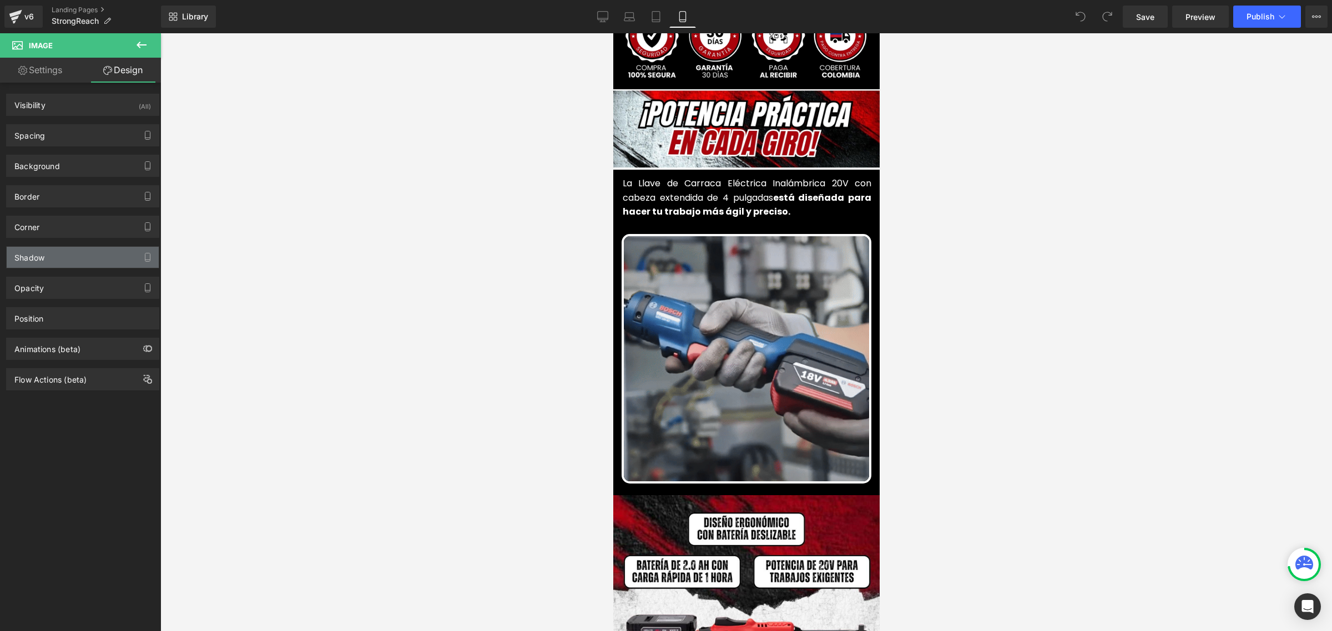
click at [48, 259] on div "Shadow" at bounding box center [83, 257] width 152 height 21
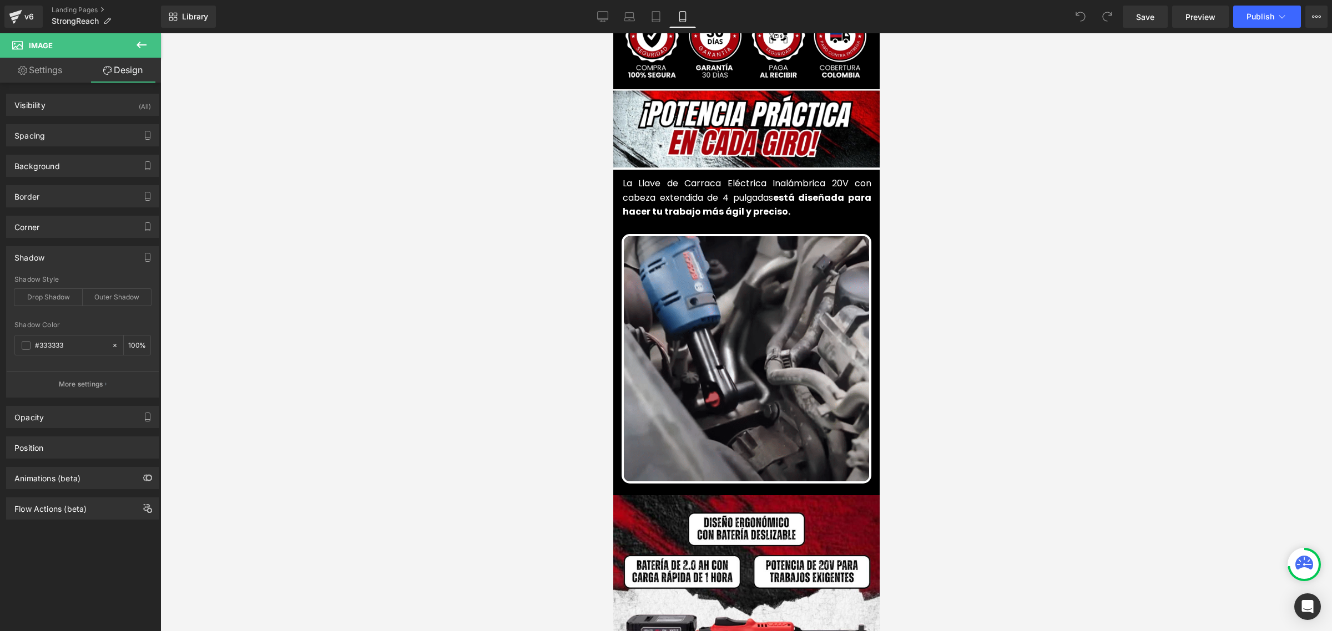
click at [50, 259] on div "Shadow" at bounding box center [83, 257] width 152 height 21
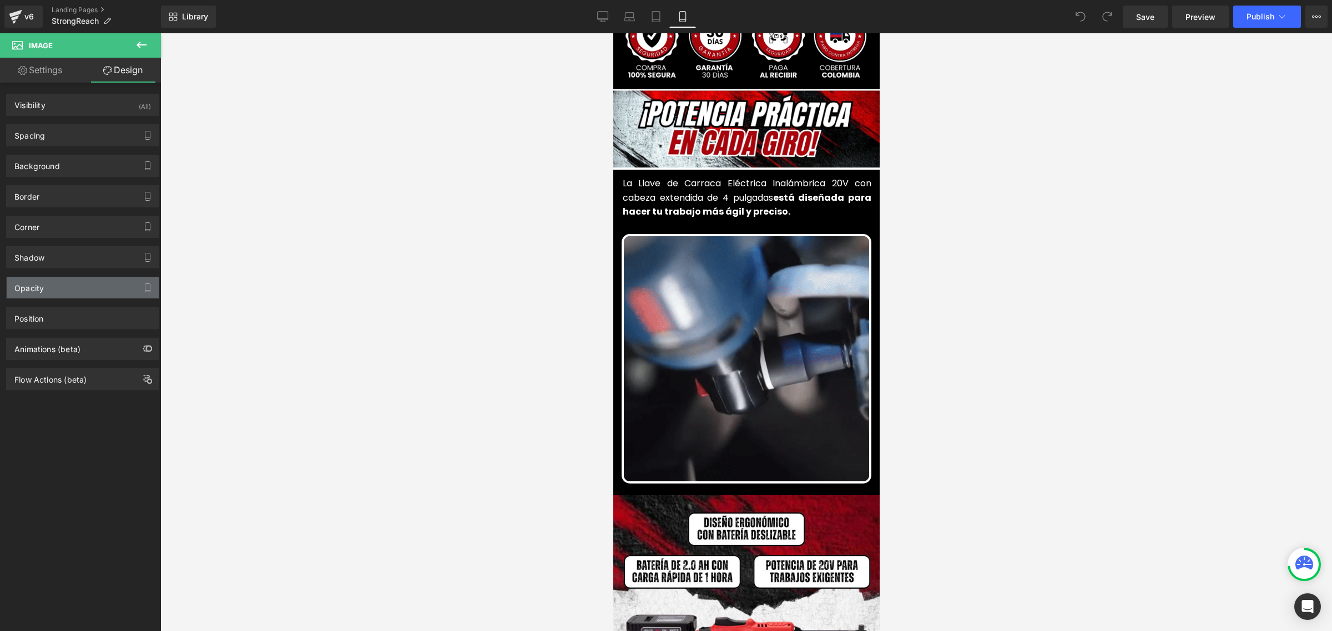
click at [50, 293] on div "Opacity" at bounding box center [83, 287] width 152 height 21
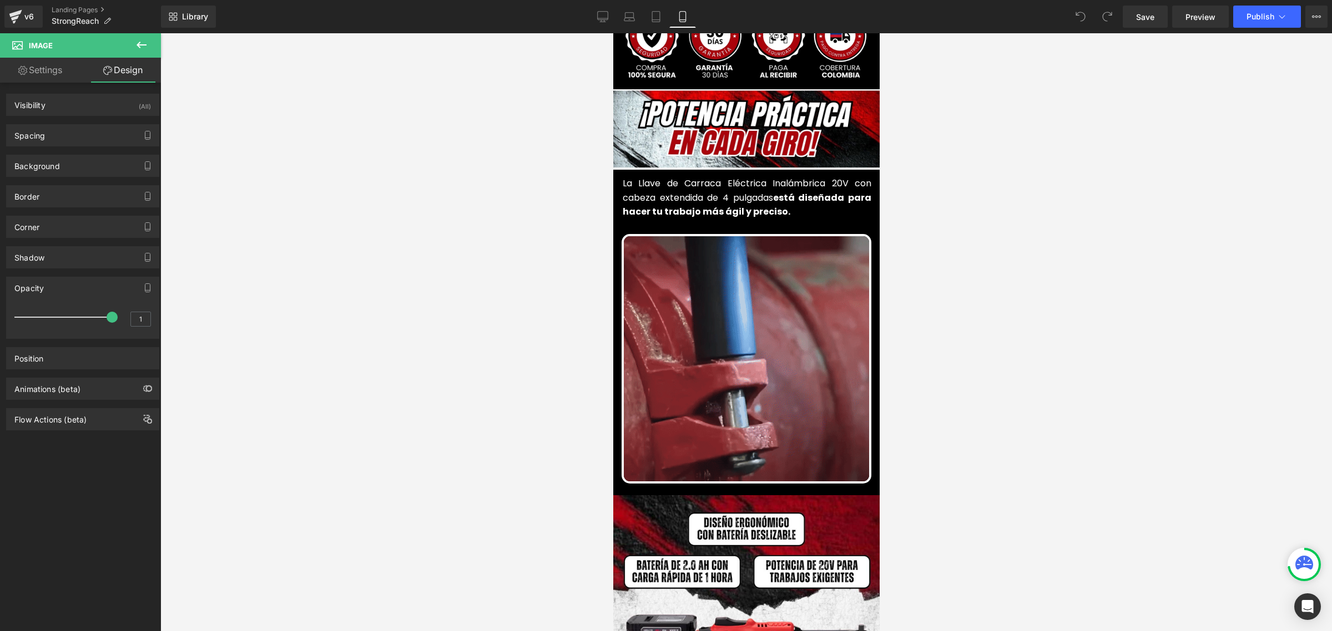
click at [50, 292] on div "Opacity" at bounding box center [83, 287] width 152 height 21
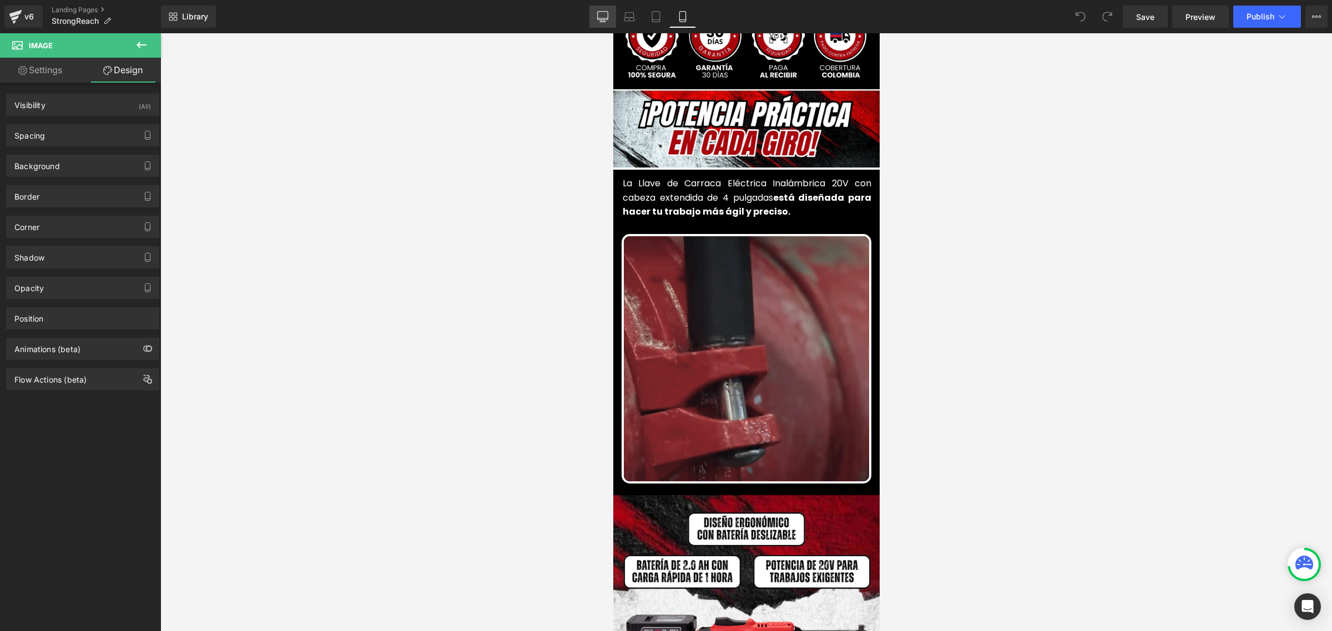
click at [611, 12] on link "Desktop" at bounding box center [602, 17] width 27 height 22
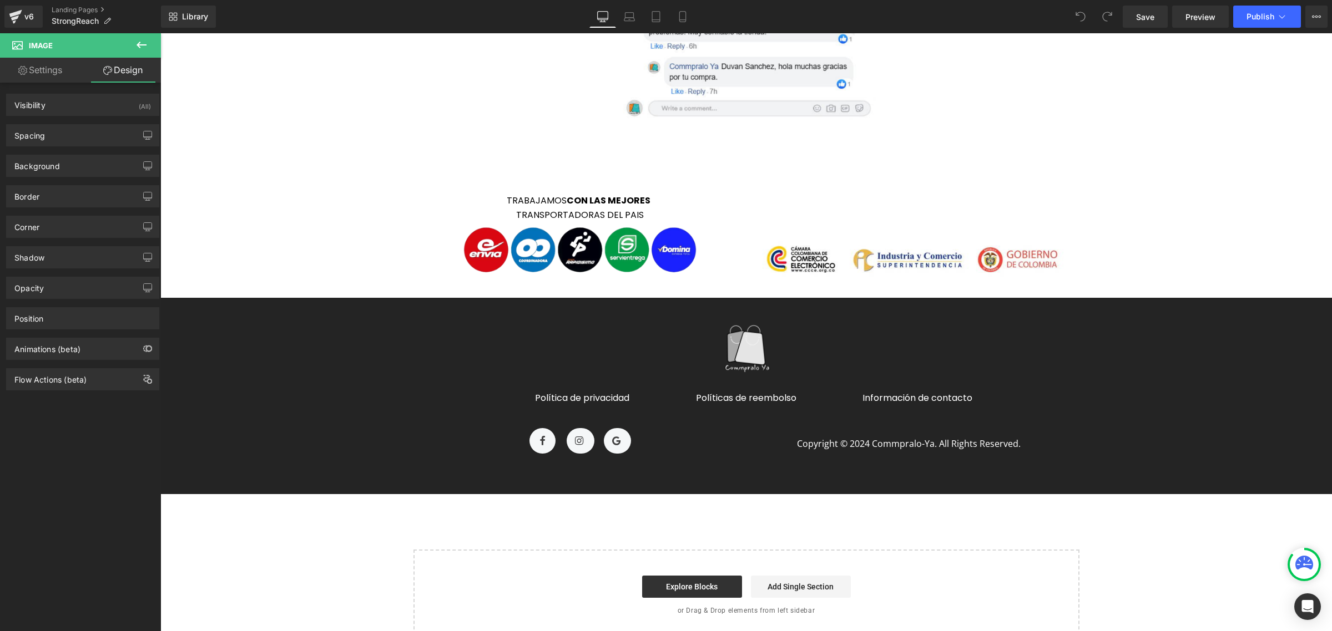
scroll to position [7481, 0]
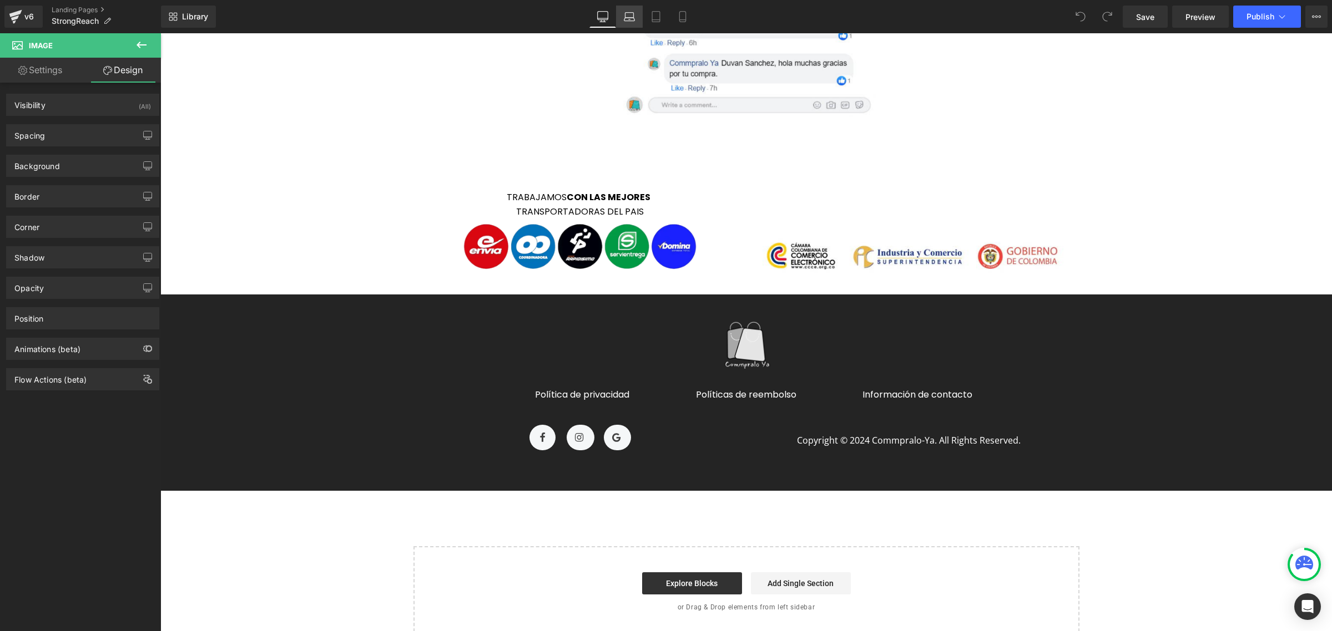
click at [628, 15] on icon at bounding box center [629, 16] width 11 height 11
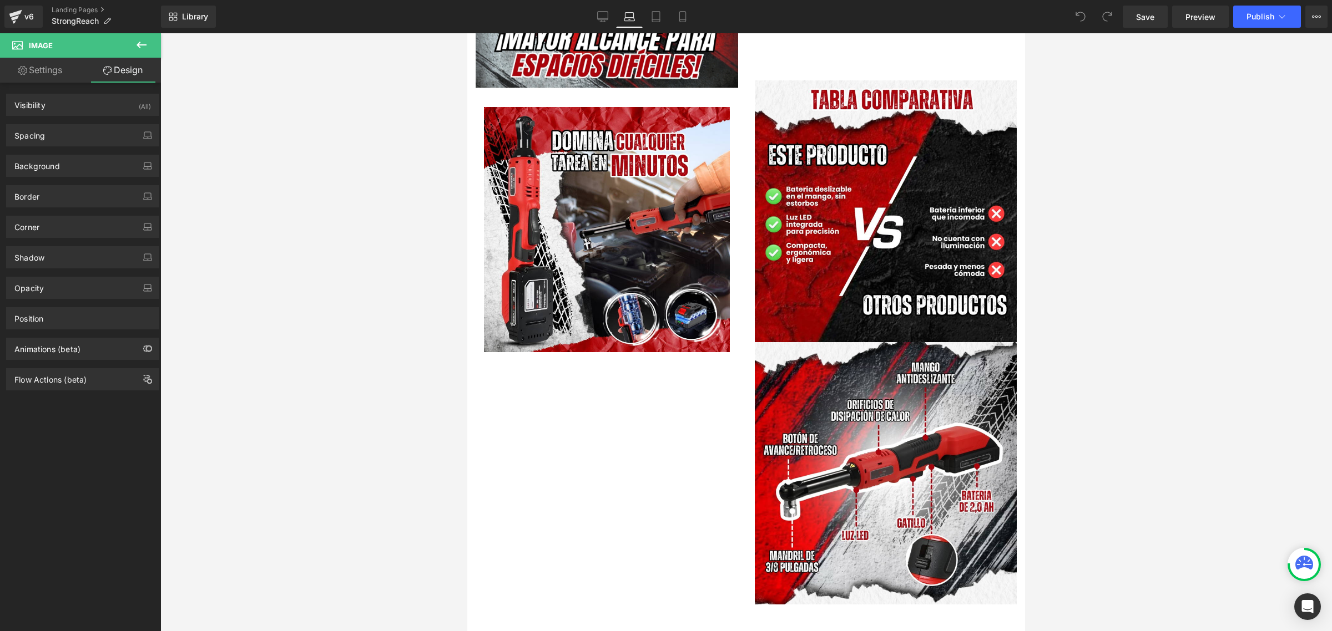
scroll to position [1890, 0]
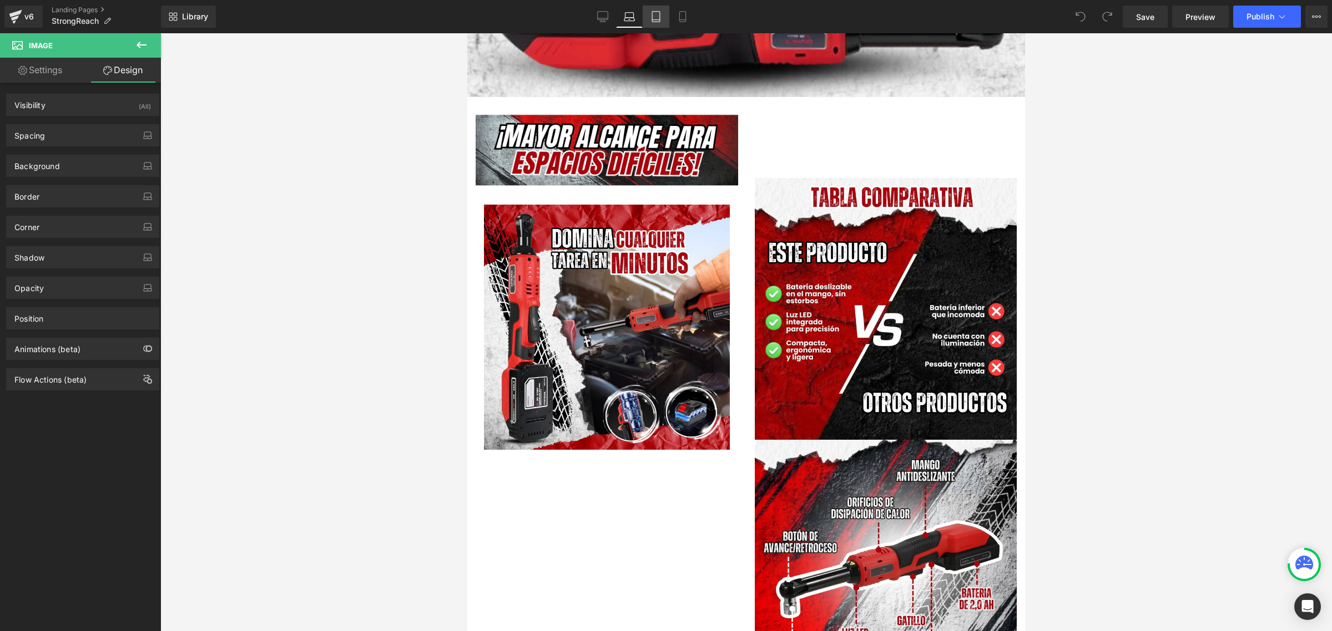
click at [665, 11] on link "Tablet" at bounding box center [656, 17] width 27 height 22
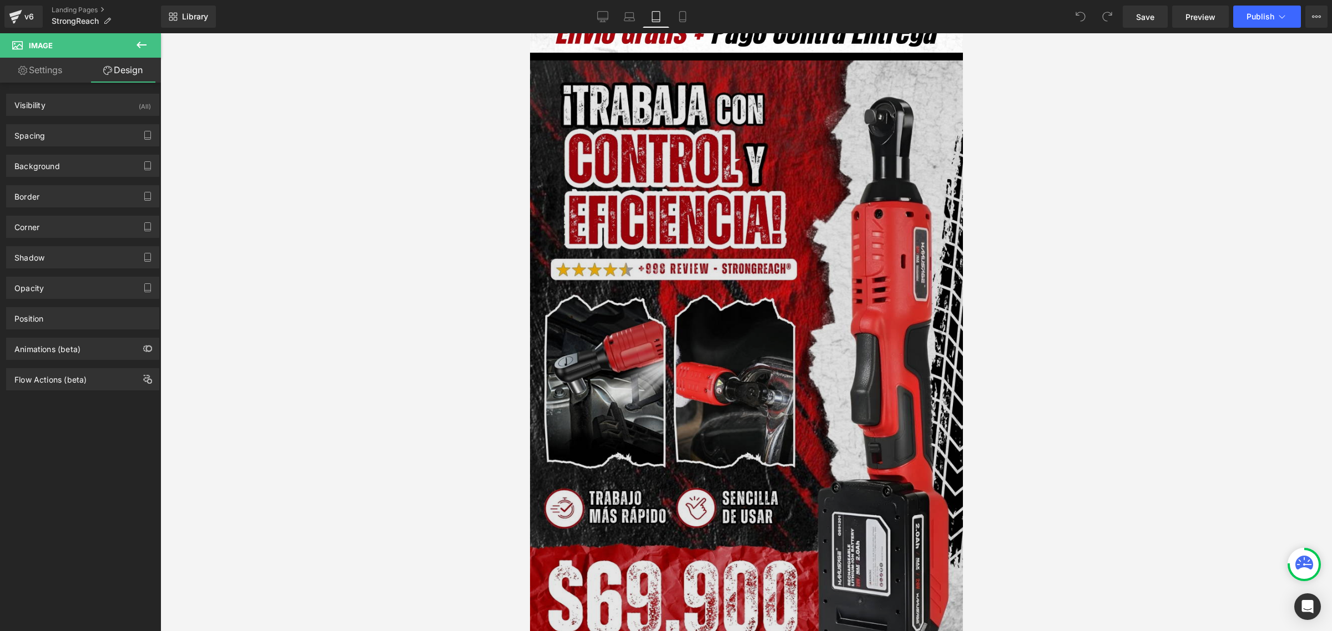
scroll to position [0, 0]
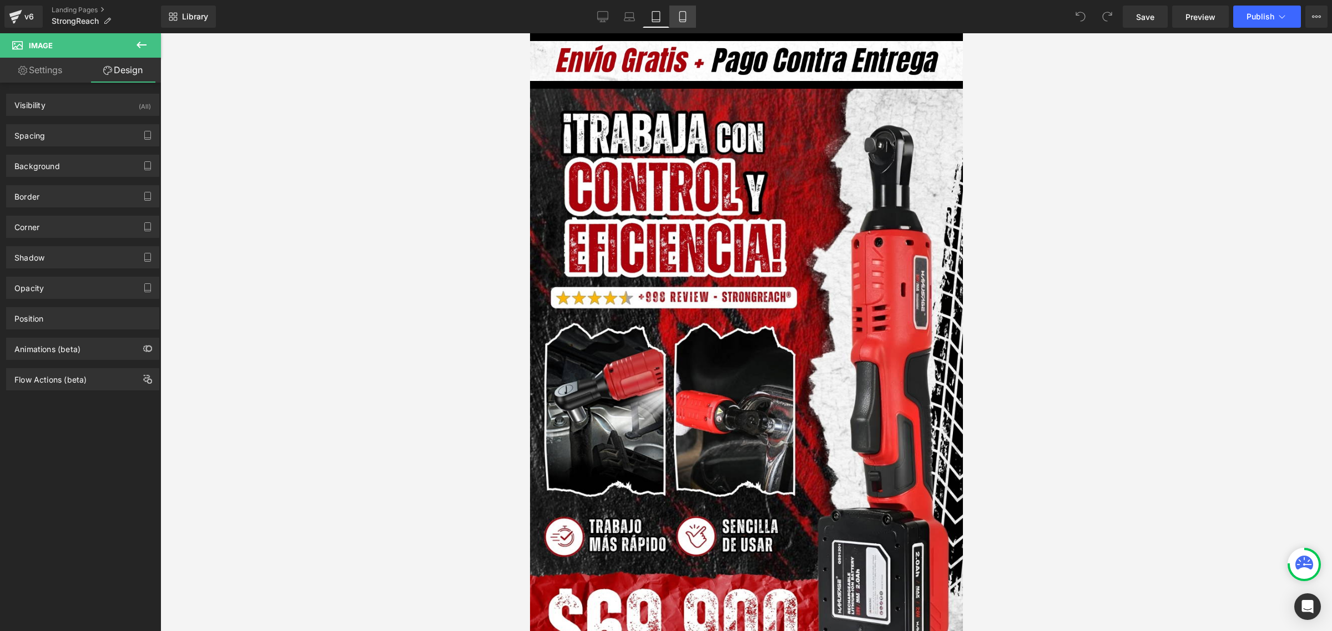
click at [689, 9] on link "Mobile" at bounding box center [682, 17] width 27 height 22
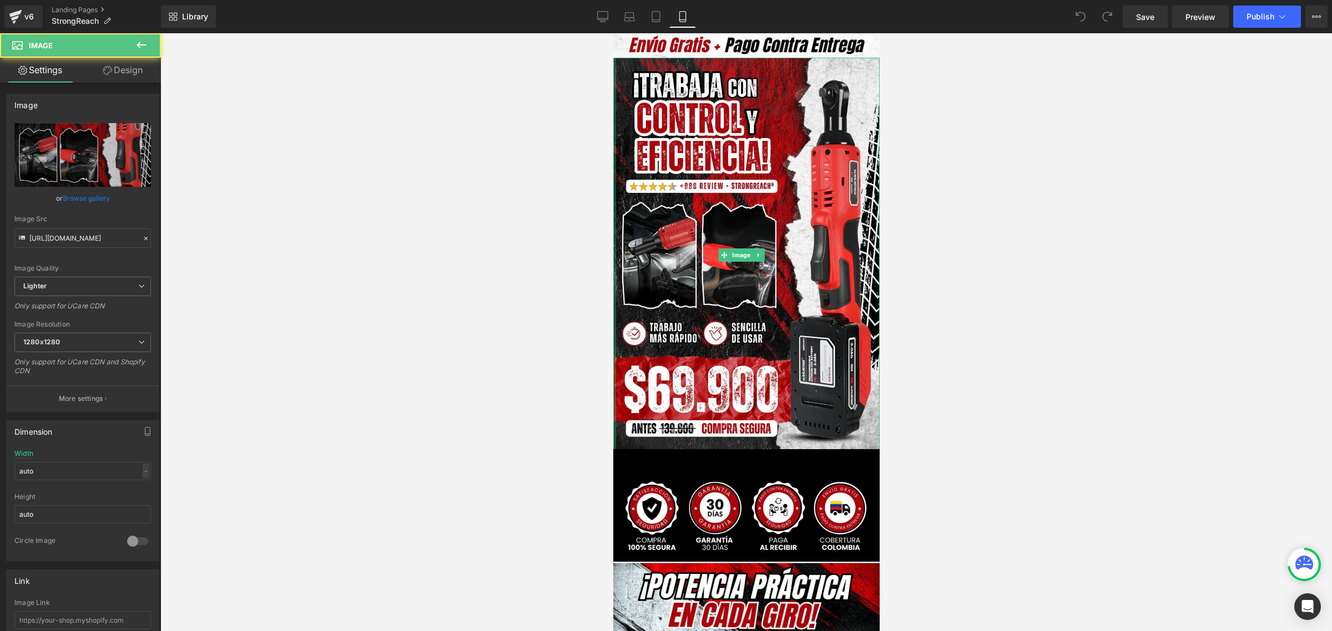
drag, startPoint x: 614, startPoint y: 408, endPoint x: 1217, endPoint y: 438, distance: 603.9
click at [613, 405] on html "Image Row Row Image Add To Cart (P) Cart Button Product Image Row Image La Llav…" at bounding box center [746, 332] width 266 height 599
click at [451, 204] on div at bounding box center [745, 332] width 1171 height 598
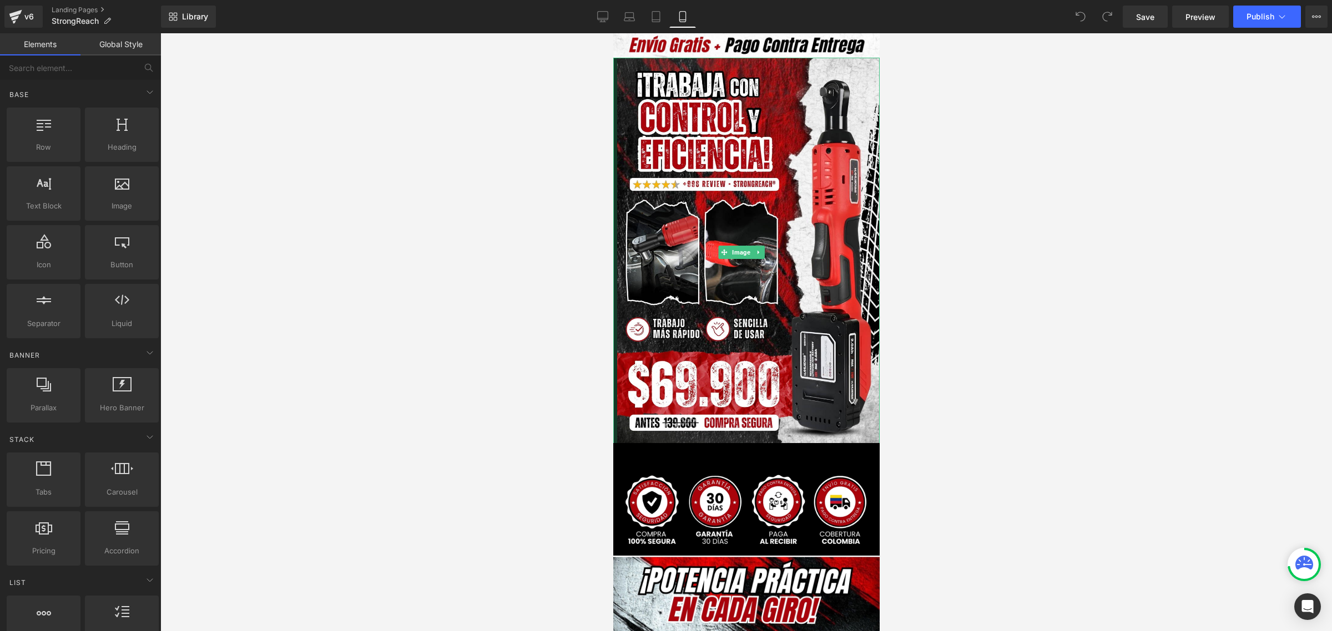
click at [456, 170] on div at bounding box center [745, 332] width 1171 height 598
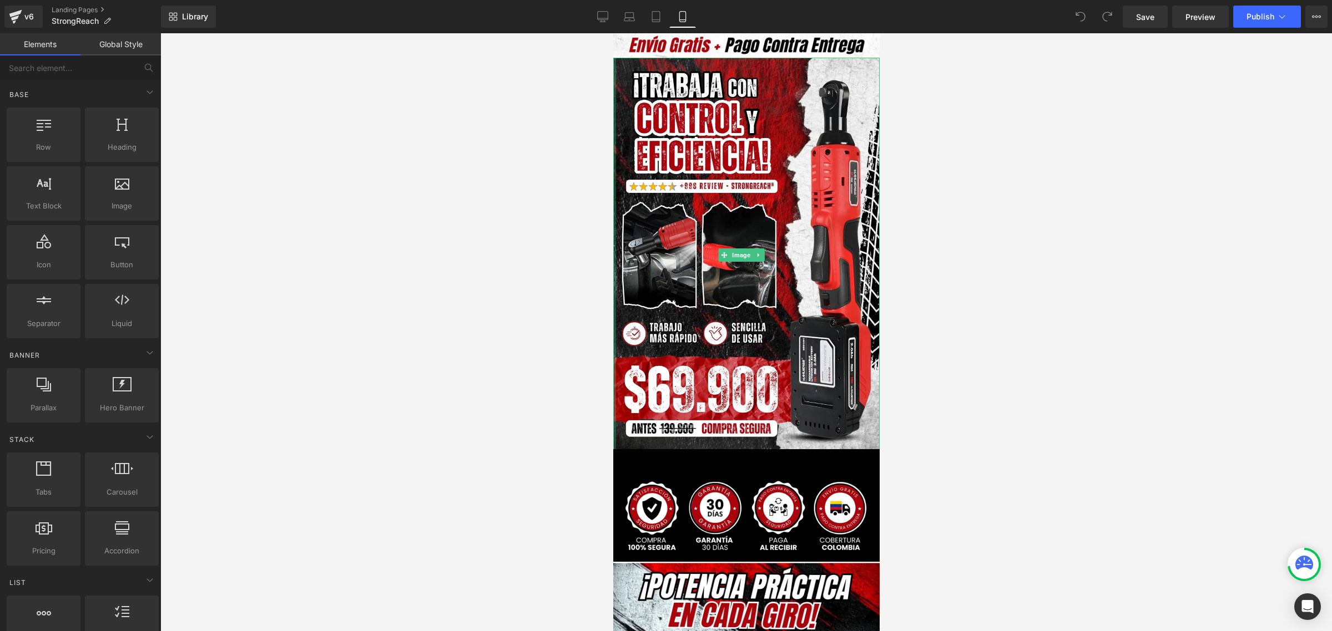
click at [606, 172] on div at bounding box center [745, 332] width 1171 height 598
click at [613, 181] on div at bounding box center [614, 255] width 3 height 394
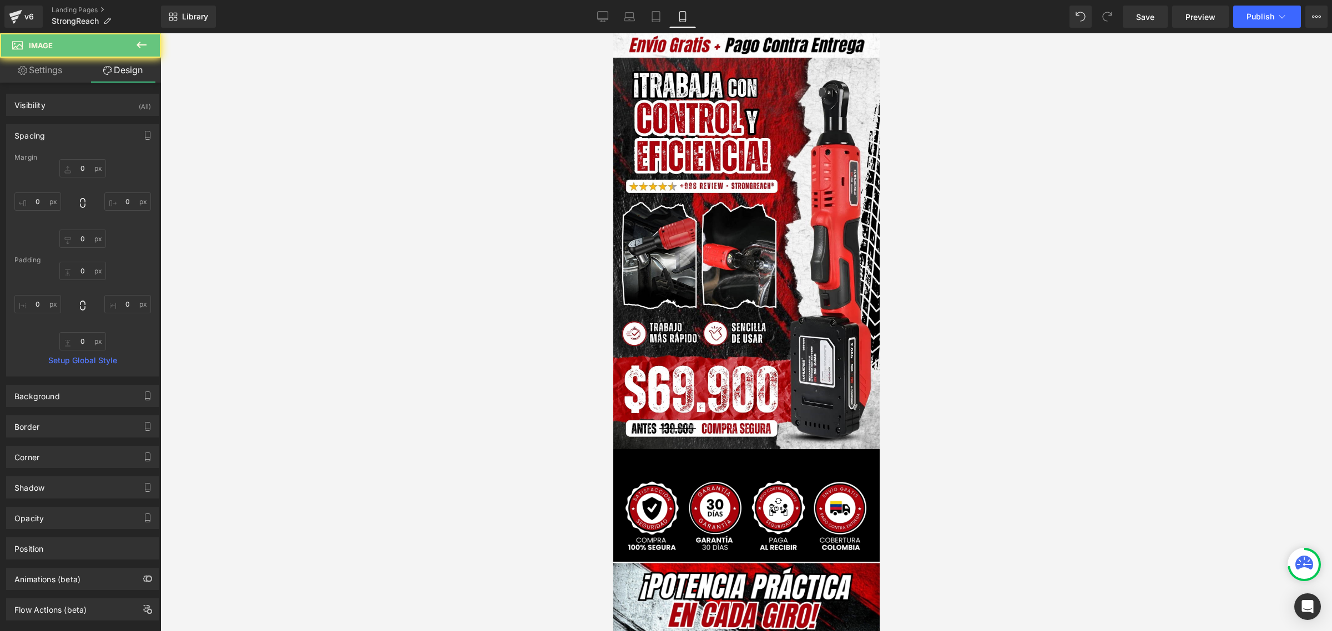
click at [557, 232] on div at bounding box center [745, 332] width 1171 height 598
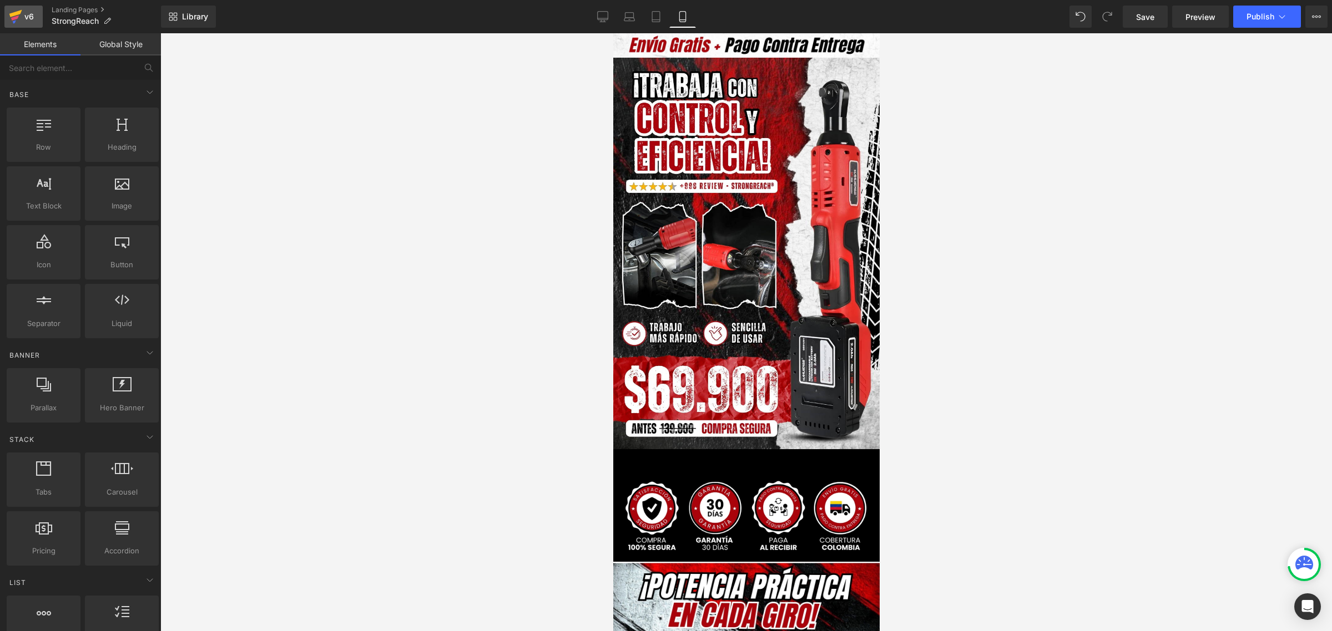
click at [27, 18] on div "v6" at bounding box center [29, 16] width 14 height 14
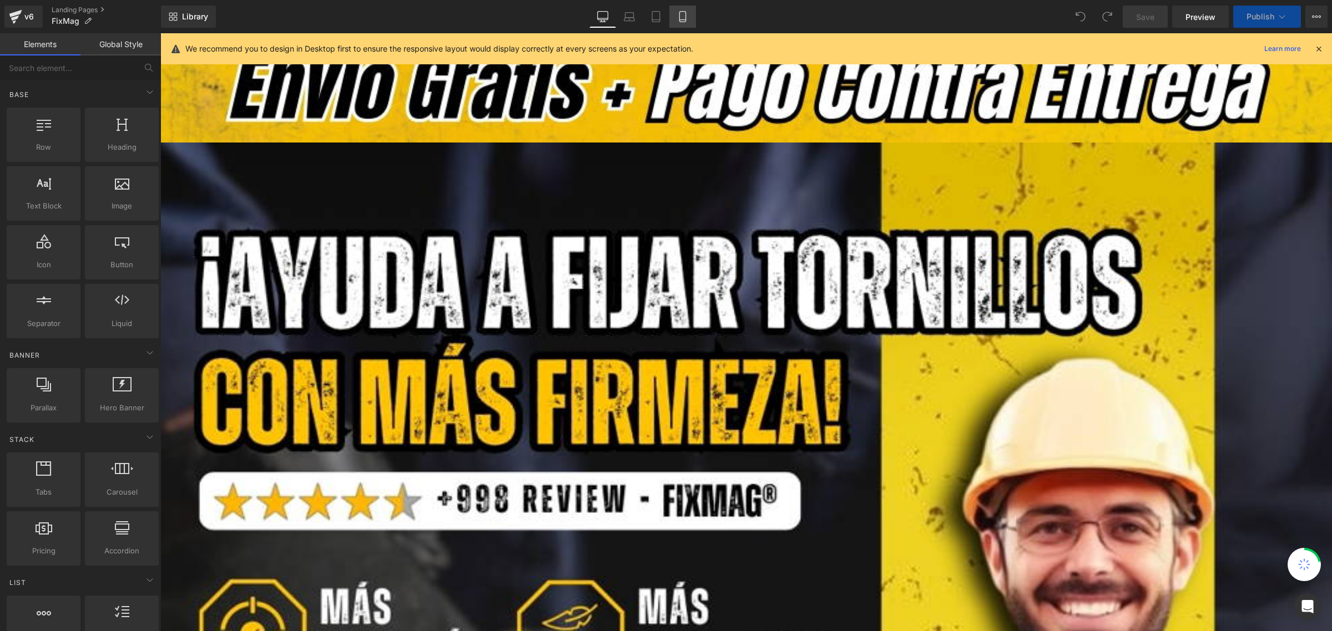
click at [681, 17] on icon at bounding box center [682, 16] width 11 height 11
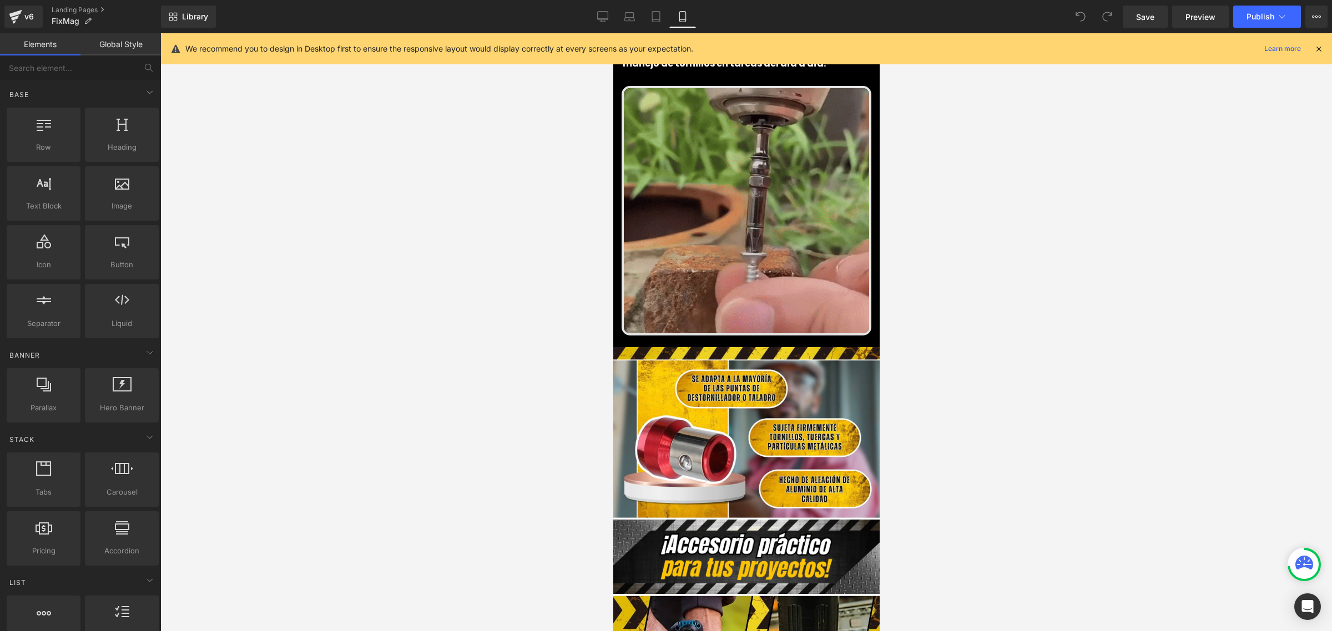
scroll to position [624, 0]
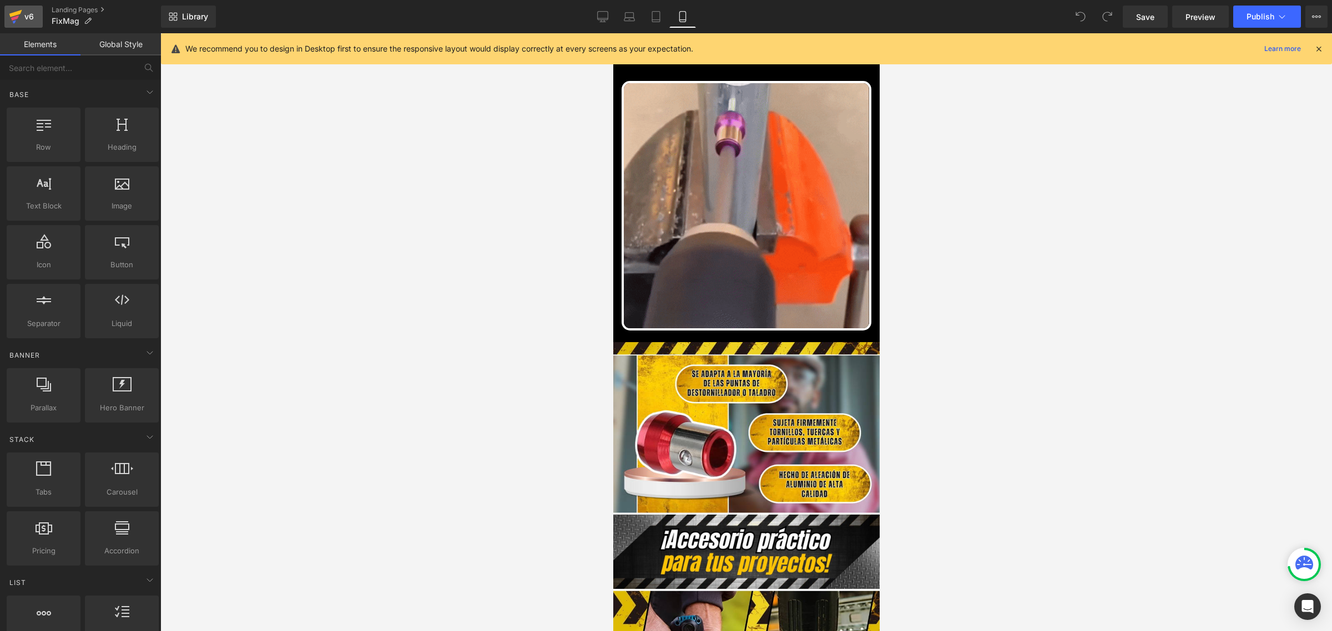
click at [20, 15] on icon at bounding box center [15, 17] width 13 height 28
